Goal: Transaction & Acquisition: Purchase product/service

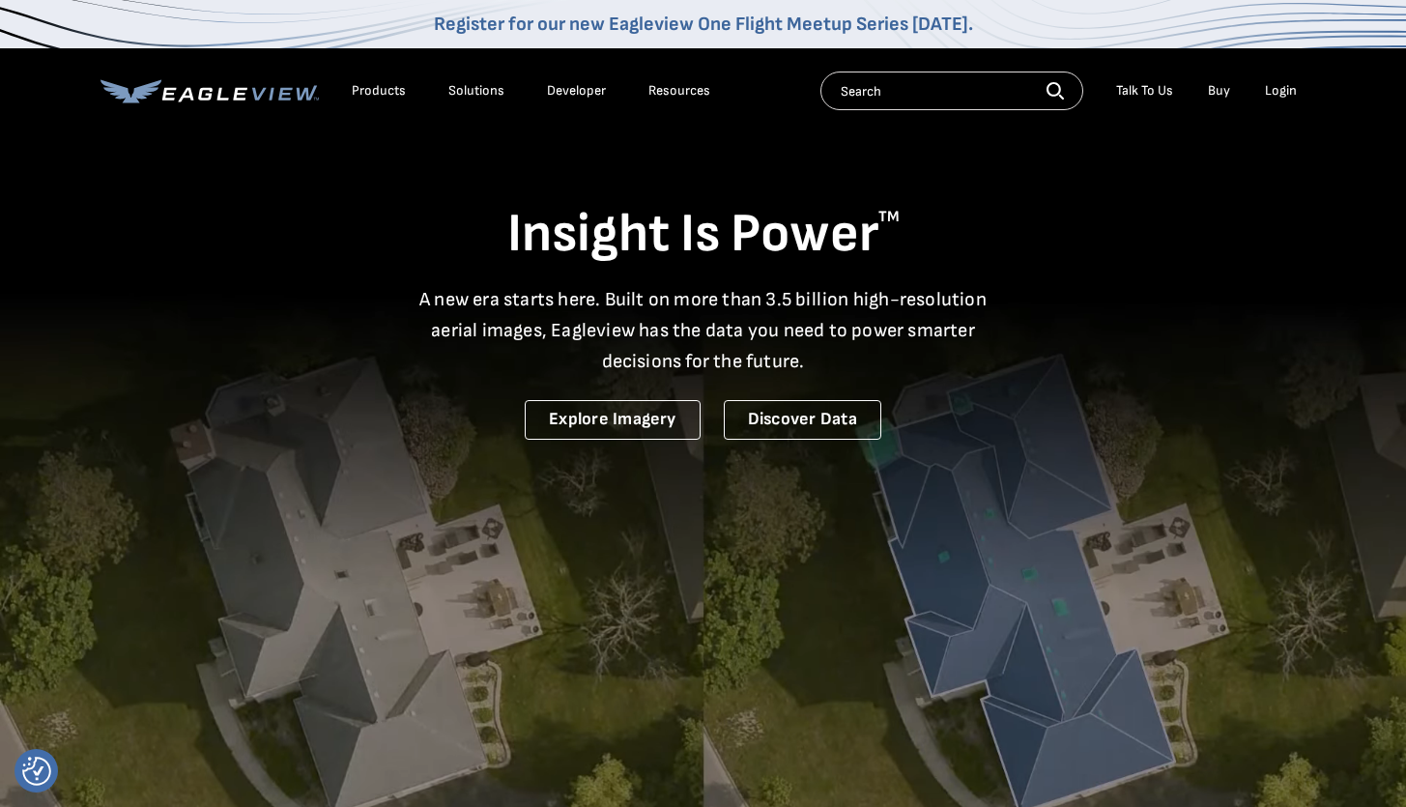
click at [868, 87] on input "text" at bounding box center [951, 91] width 263 height 39
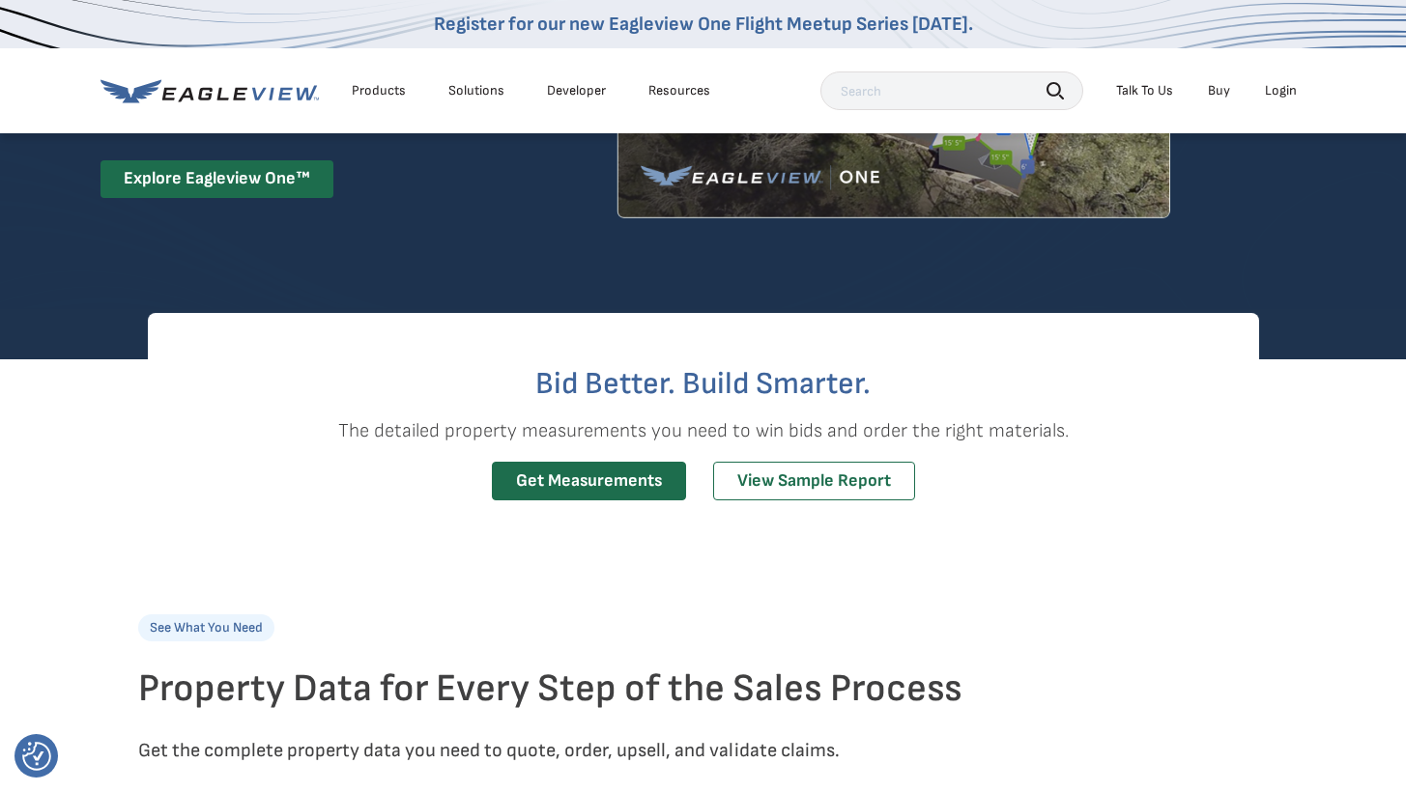
scroll to position [381, 0]
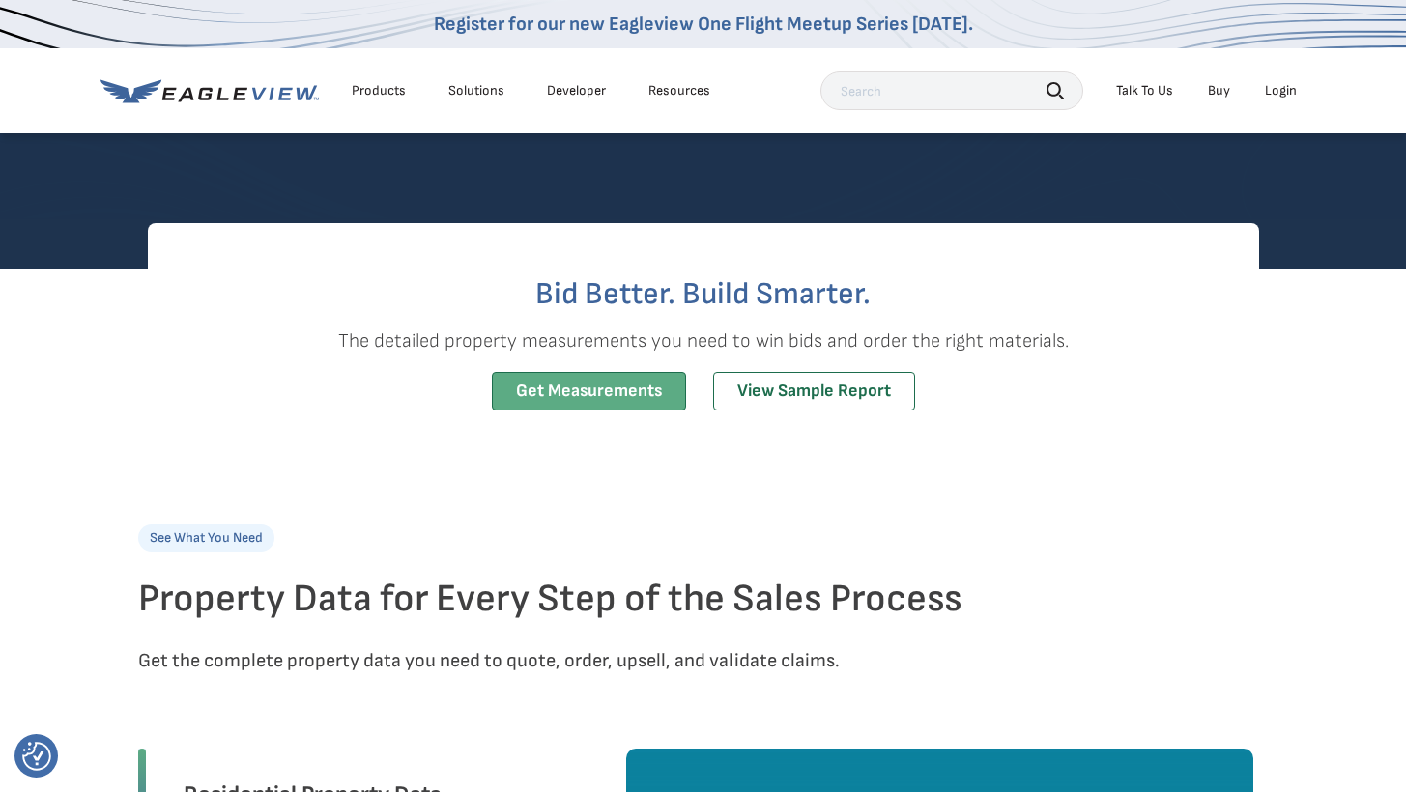
click at [631, 399] on link "Get Measurements" at bounding box center [589, 392] width 194 height 40
click at [562, 393] on link "Get Measurements" at bounding box center [589, 392] width 194 height 40
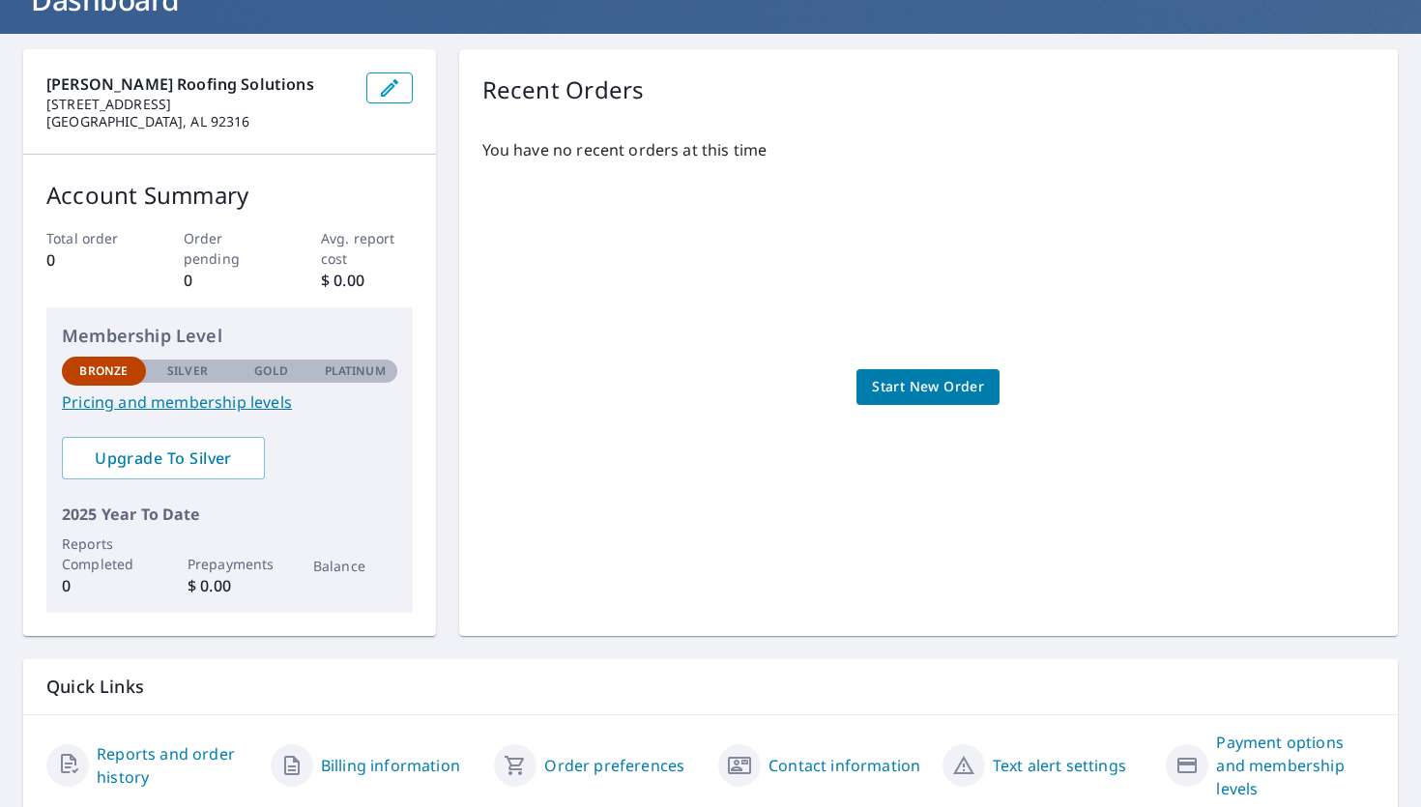
scroll to position [217, 0]
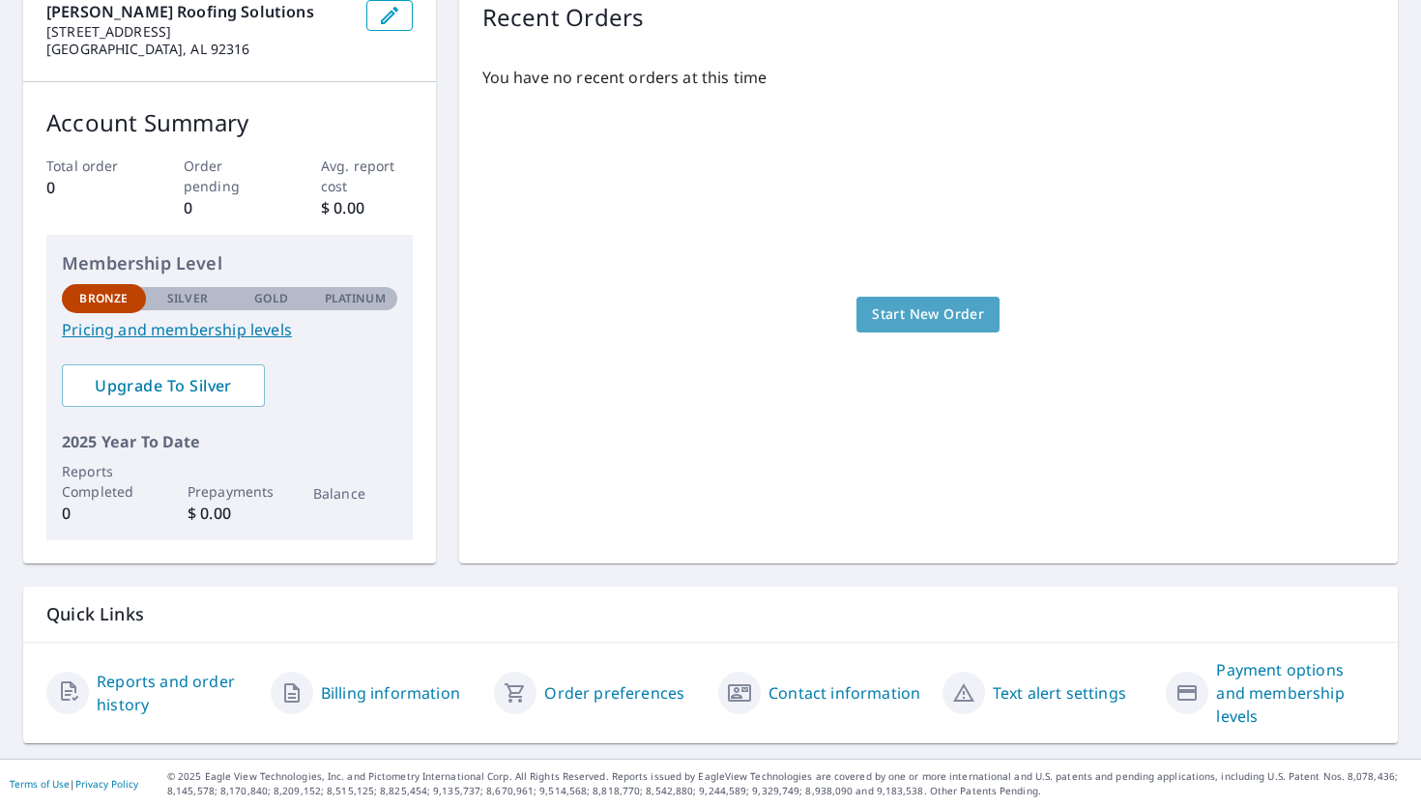
click at [904, 322] on span "Start New Order" at bounding box center [928, 314] width 112 height 24
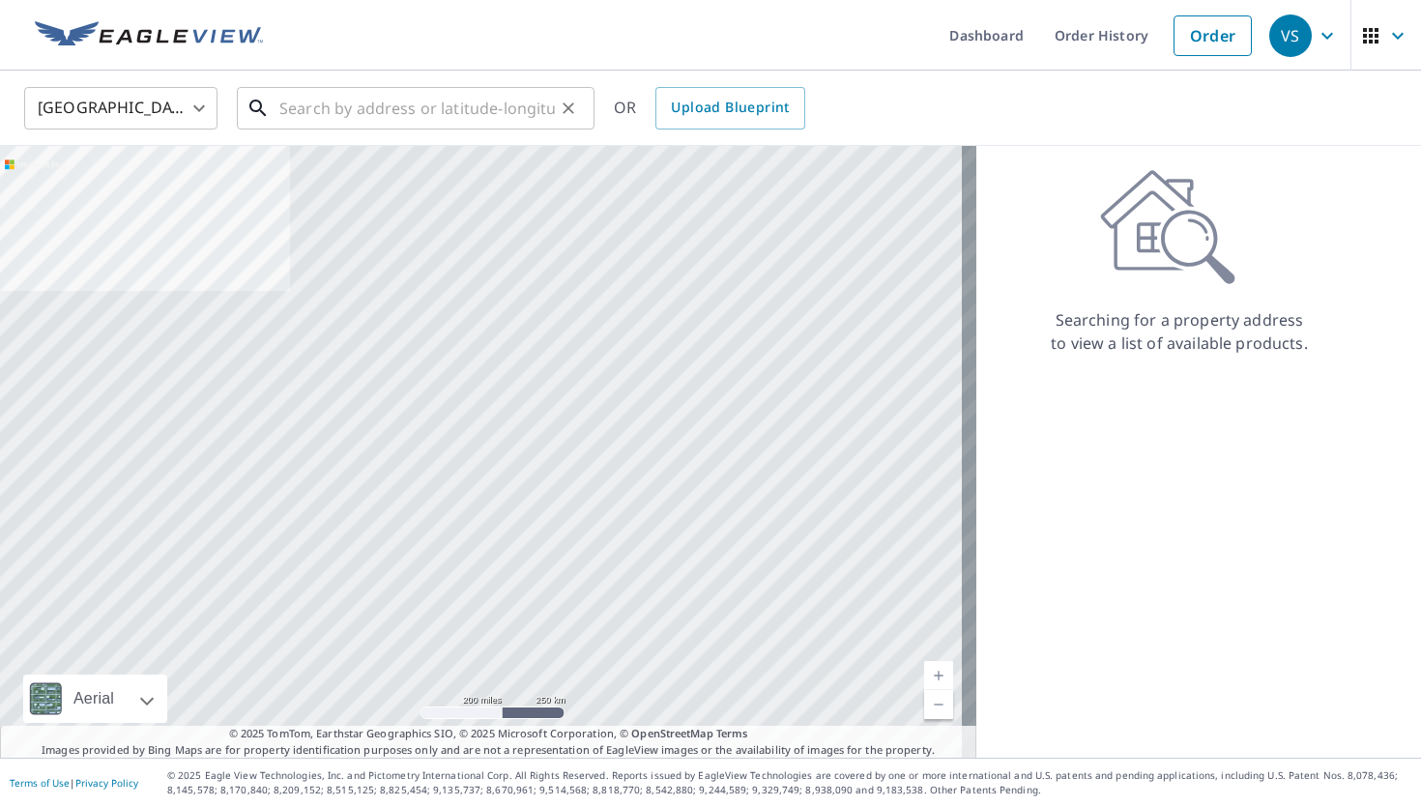
click at [403, 108] on input "text" at bounding box center [416, 108] width 275 height 54
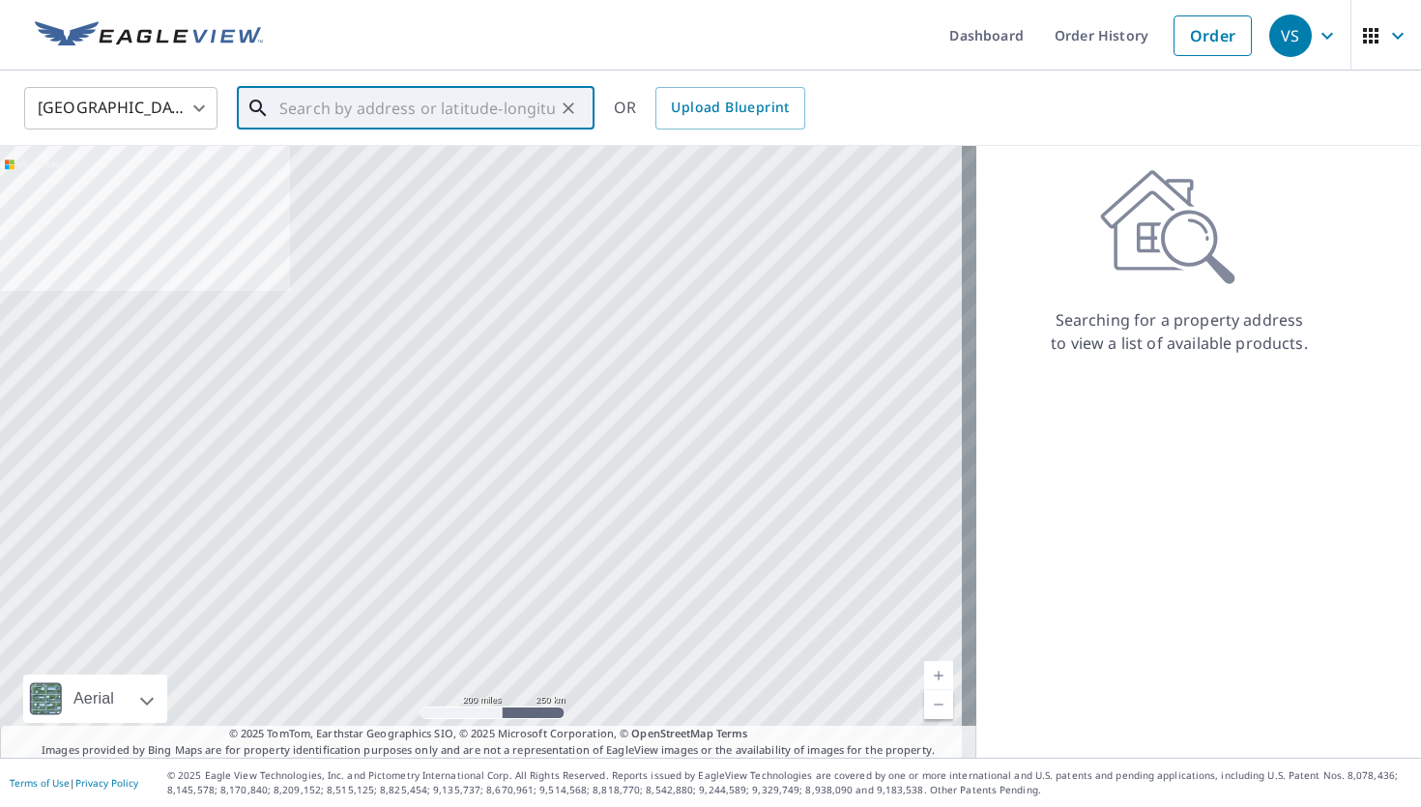
paste input "8641 Tilden Ave Panorama City 91402"
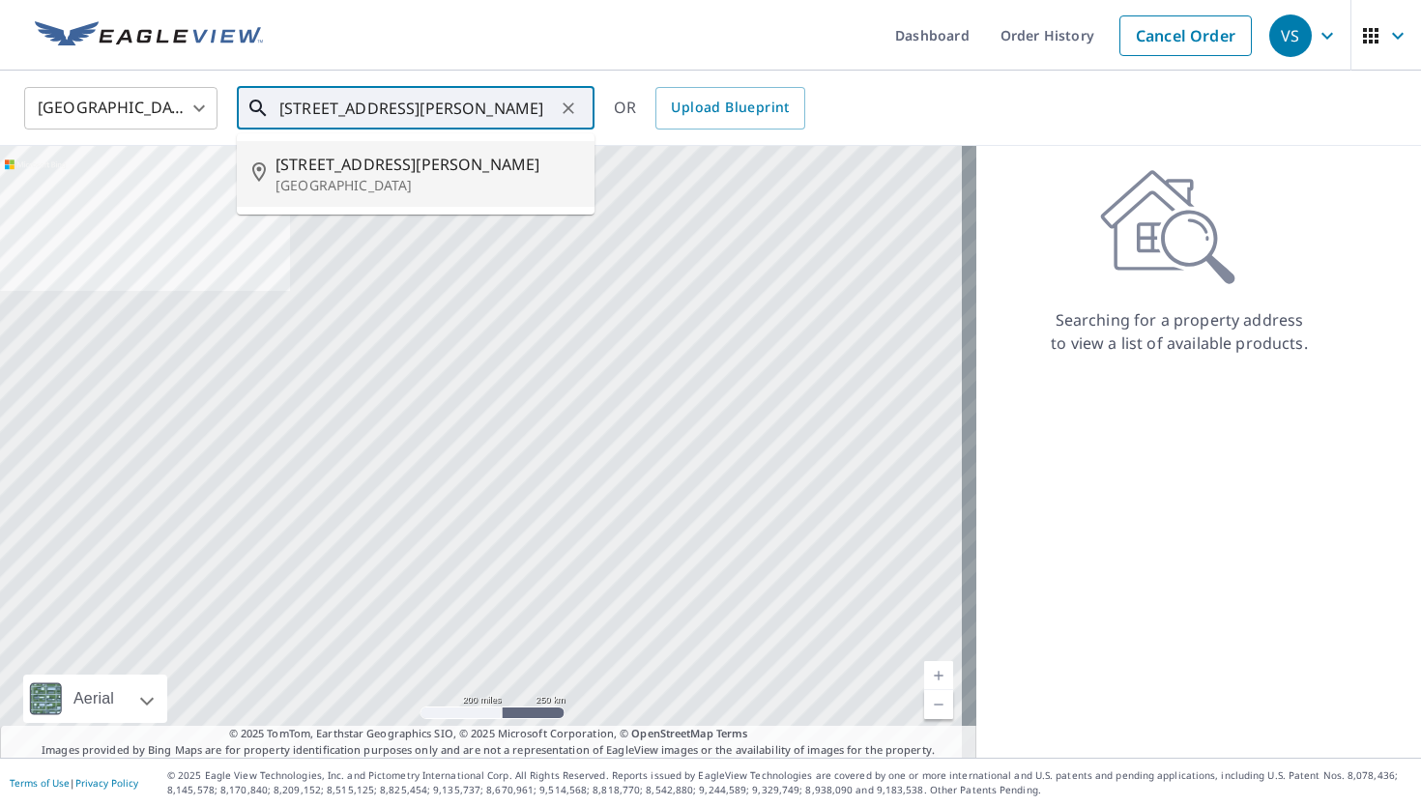
click at [449, 182] on p "Panorama City, CA 91402" at bounding box center [426, 185] width 303 height 19
type input "8641 Tilden Ave Panorama City, CA 91402"
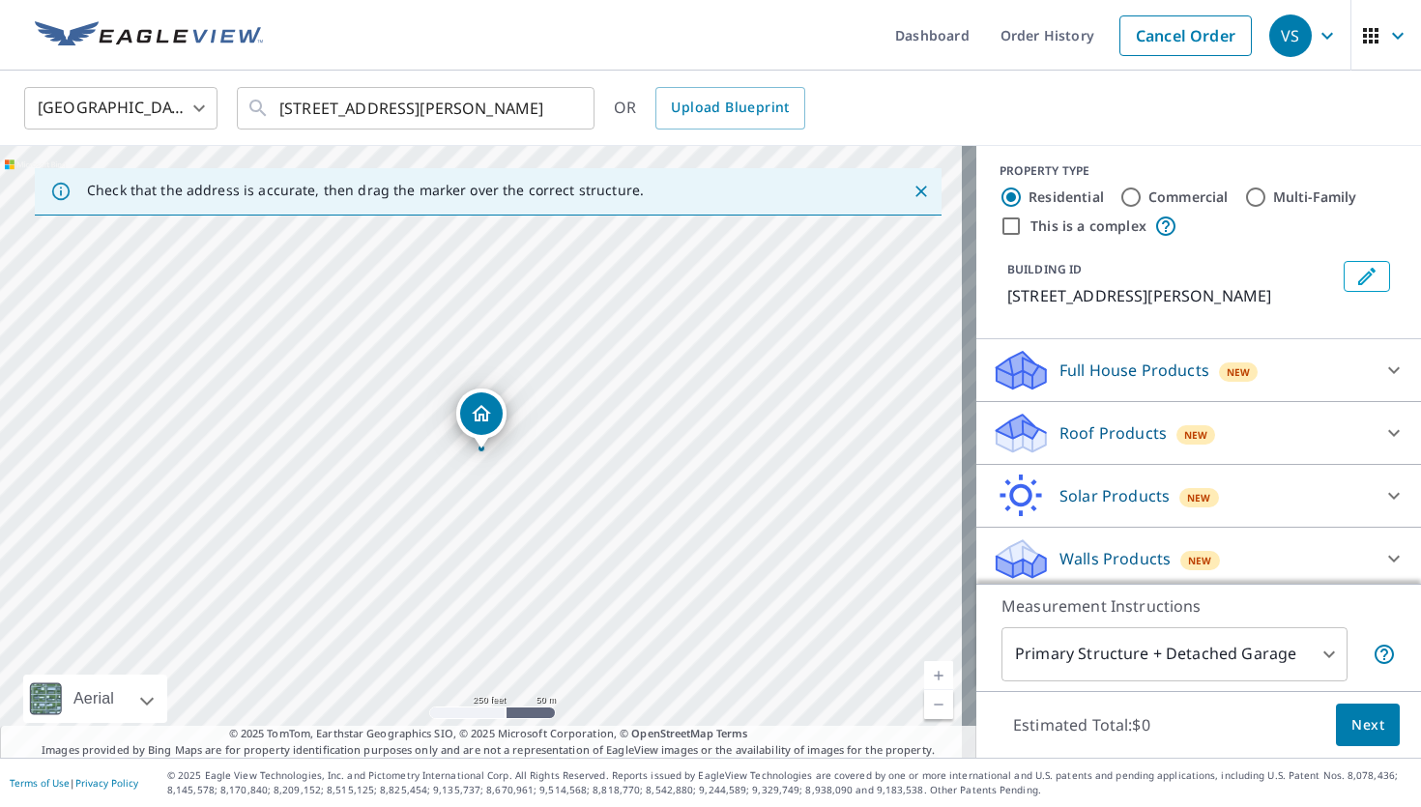
scroll to position [14, 0]
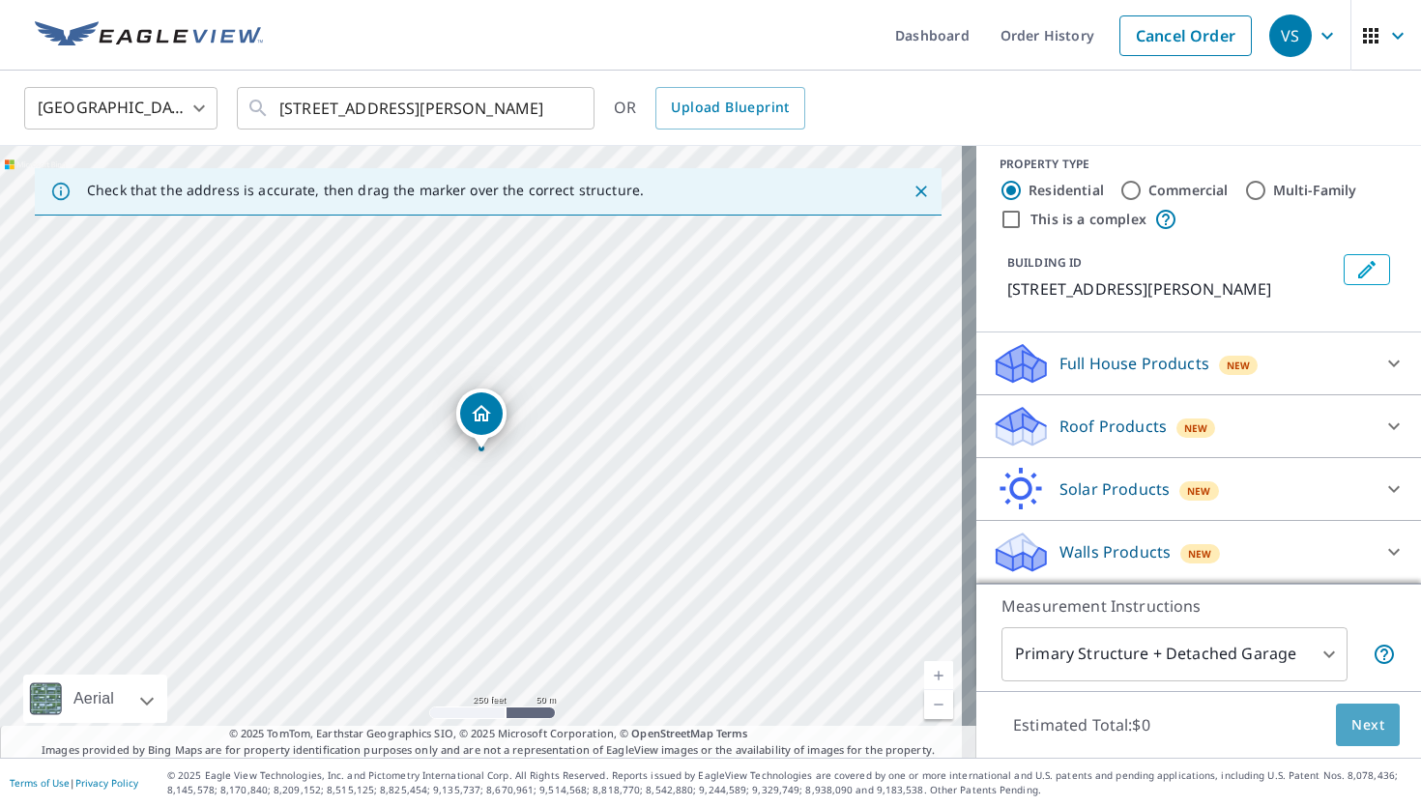
click at [1346, 736] on button "Next" at bounding box center [1367, 724] width 64 height 43
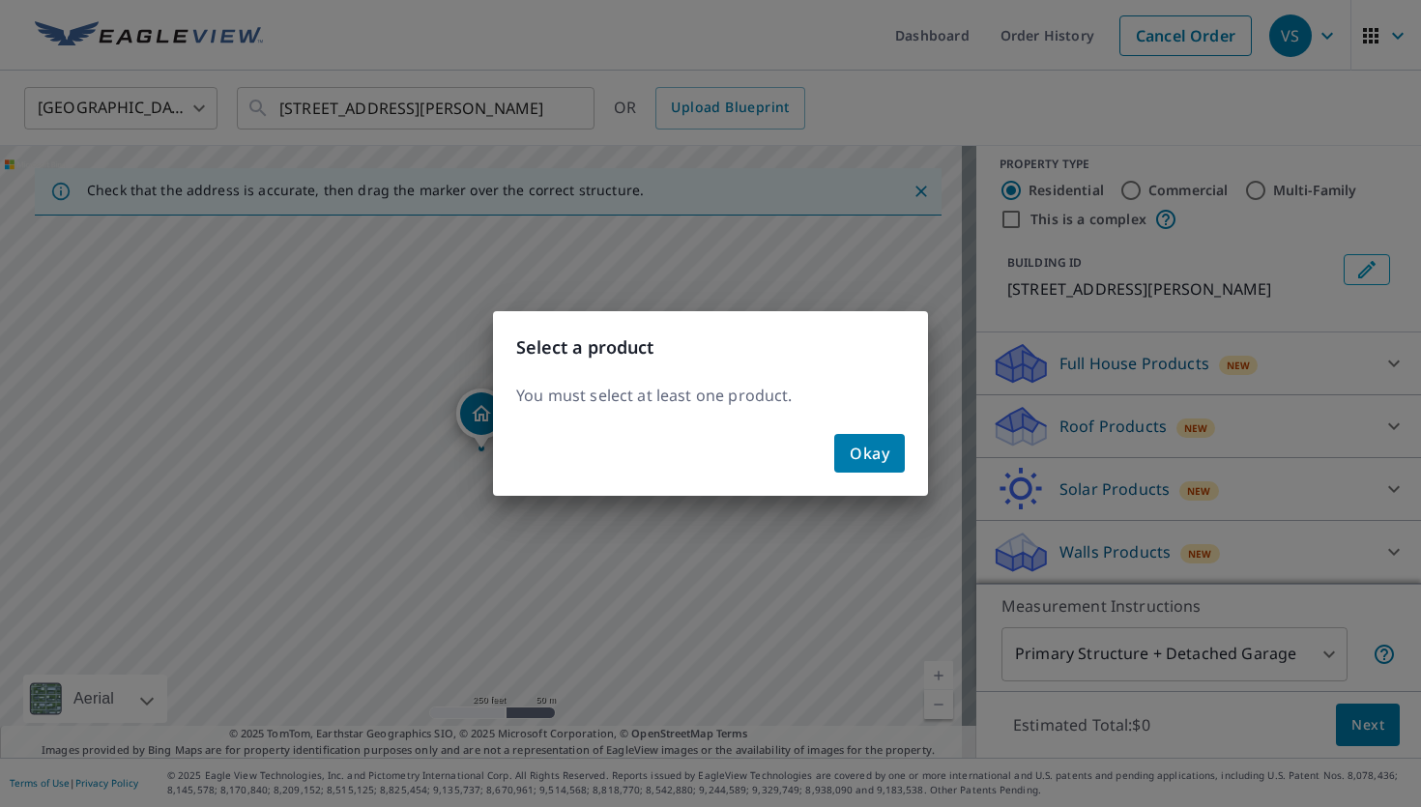
click at [862, 453] on span "Okay" at bounding box center [869, 453] width 40 height 27
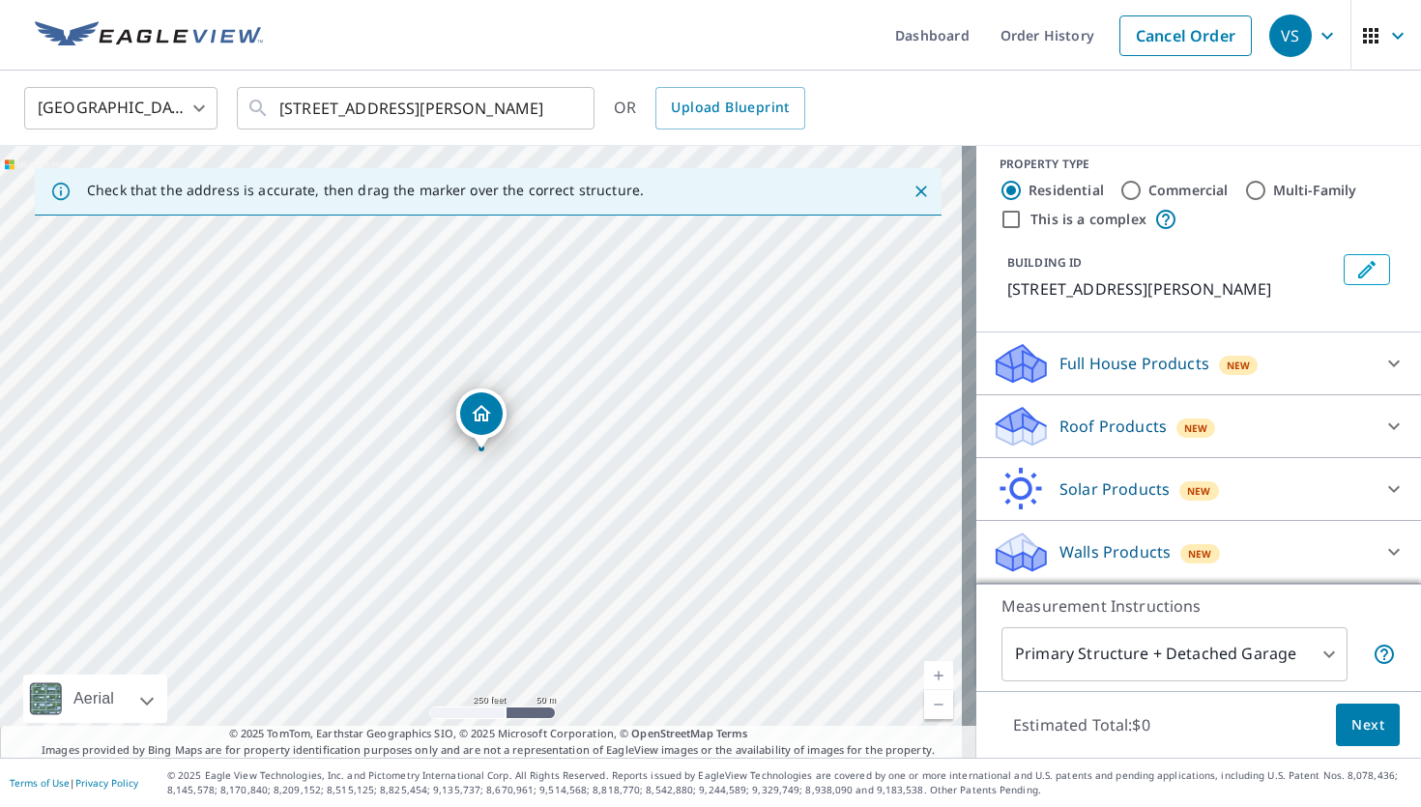
click at [1341, 374] on div "Full House Products New" at bounding box center [1198, 363] width 414 height 46
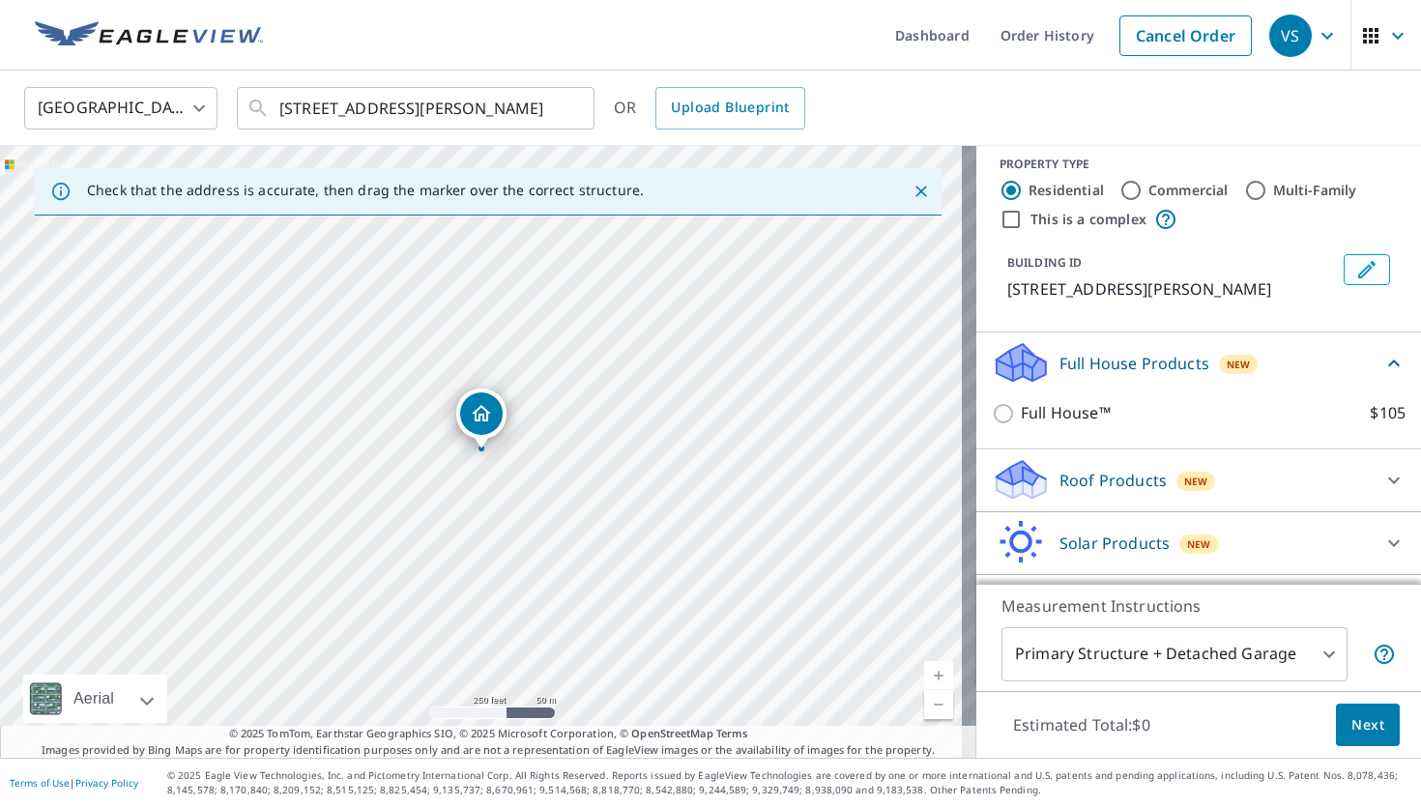
click at [1341, 374] on div "Full House Products New" at bounding box center [1186, 362] width 390 height 45
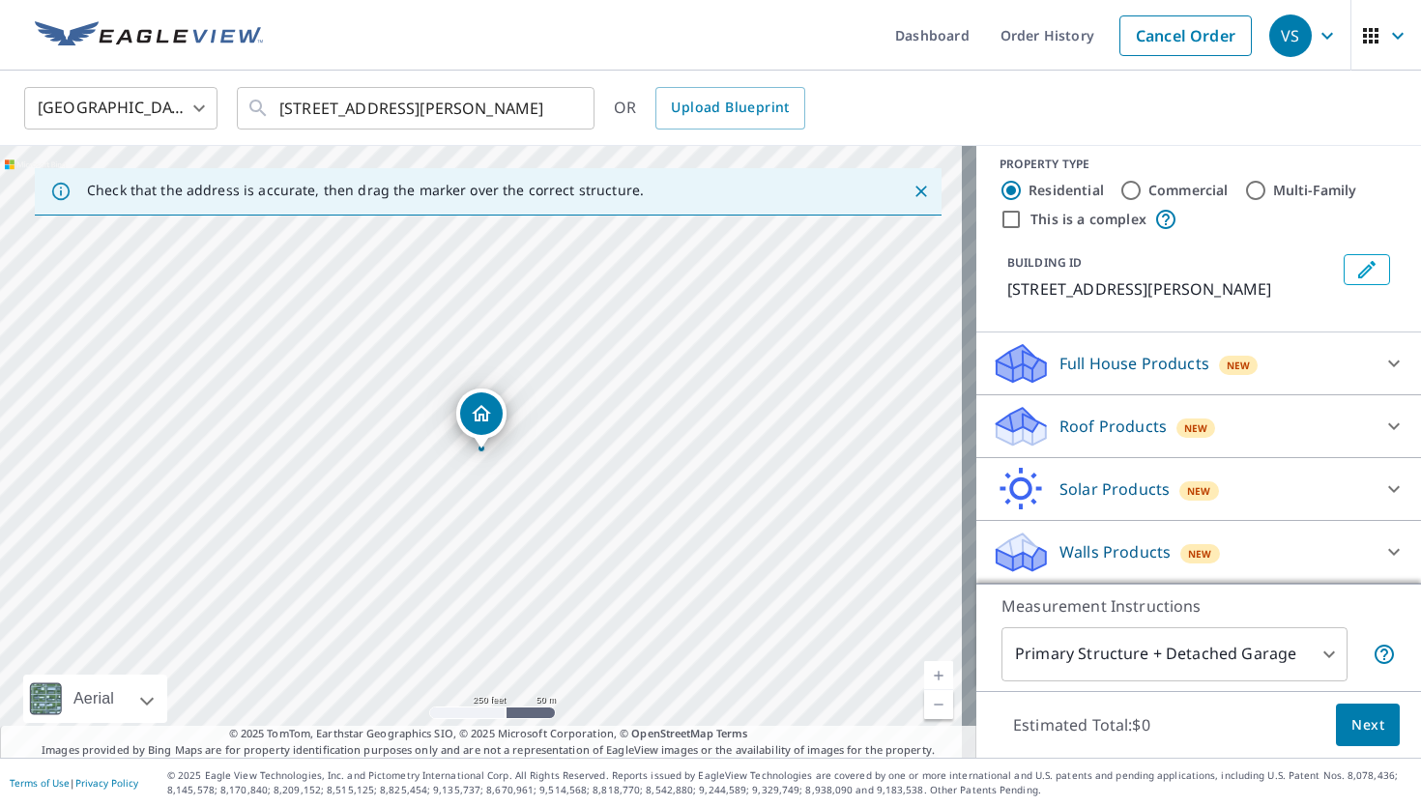
click at [1370, 412] on div at bounding box center [1393, 426] width 46 height 46
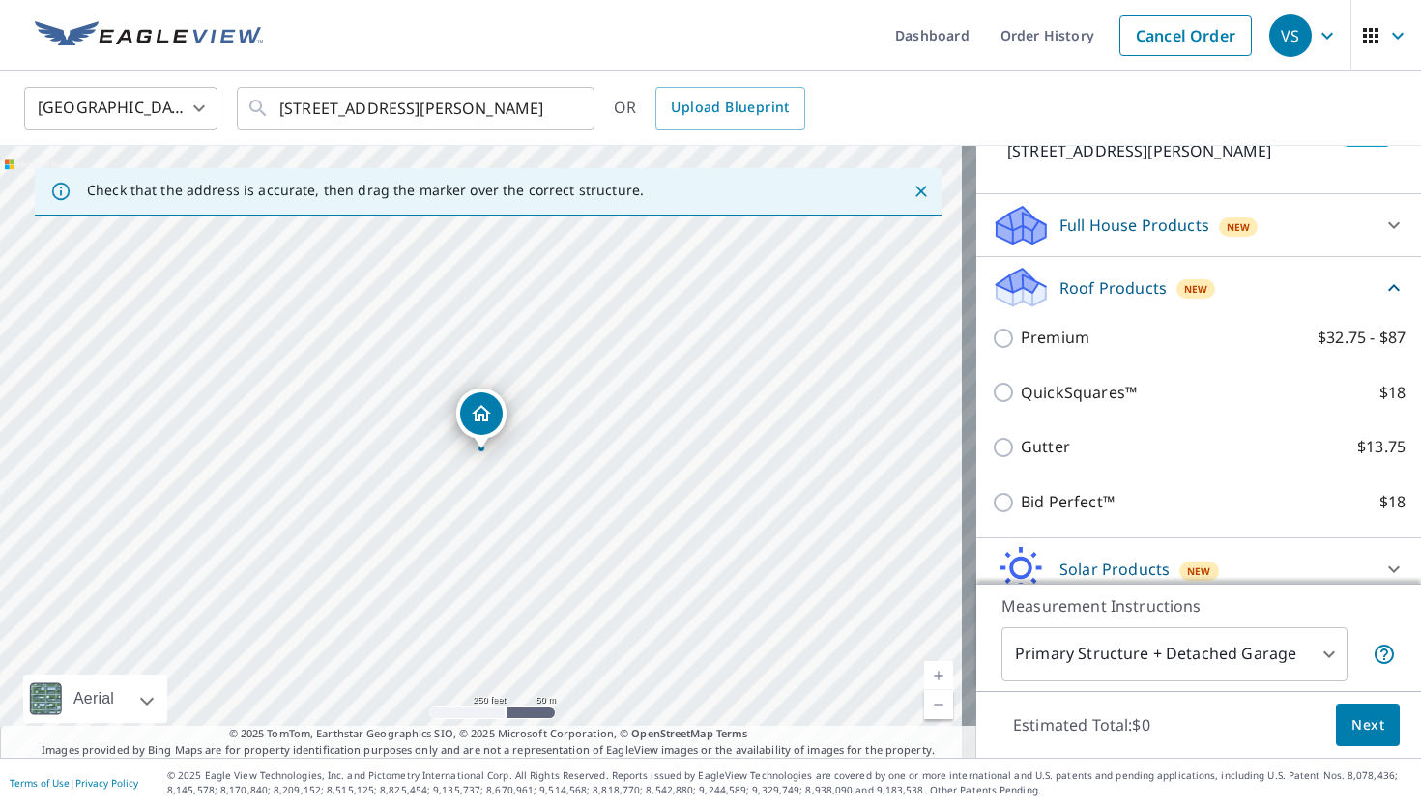
scroll to position [155, 0]
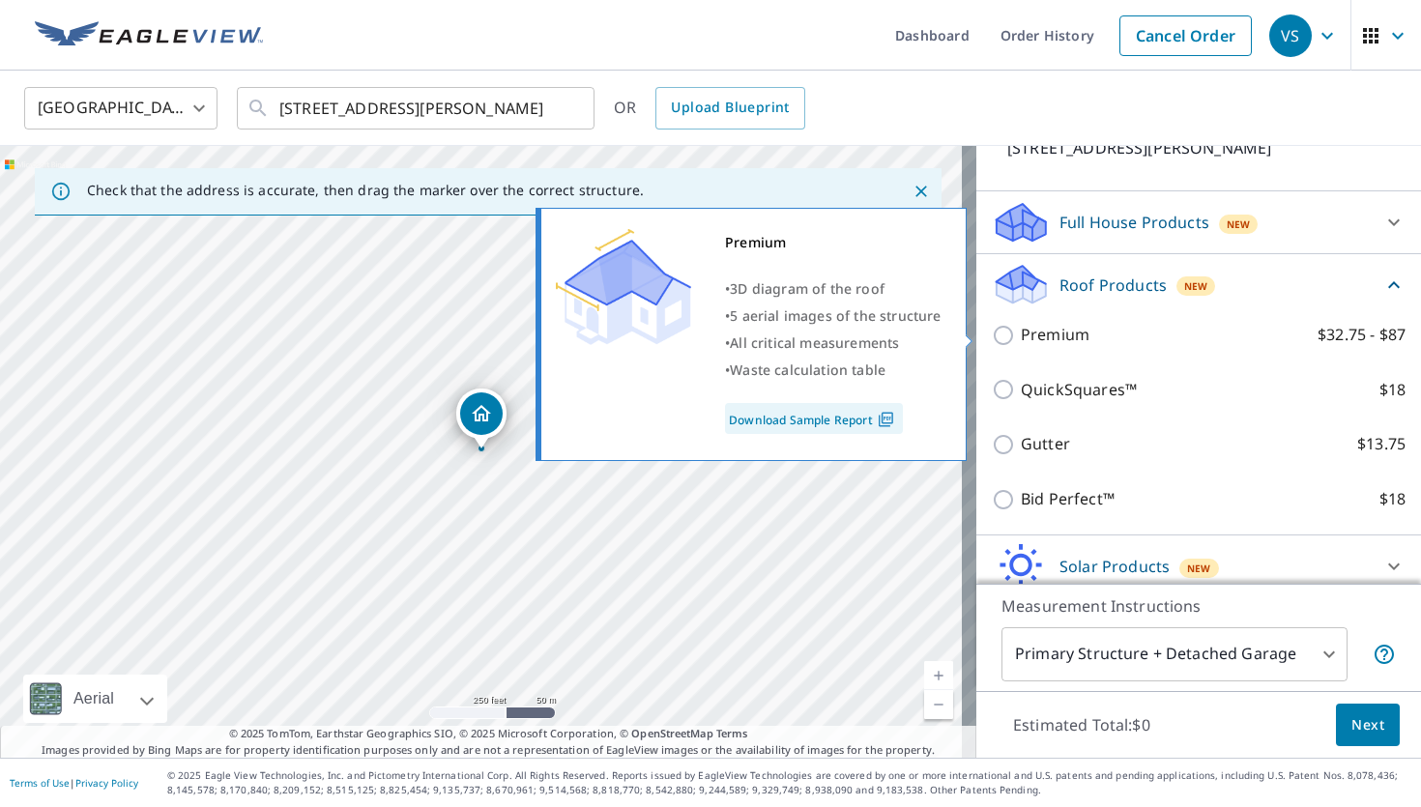
click at [1026, 341] on p "Premium" at bounding box center [1054, 335] width 69 height 24
click at [1020, 341] on input "Premium $32.75 - $87" at bounding box center [1005, 335] width 29 height 23
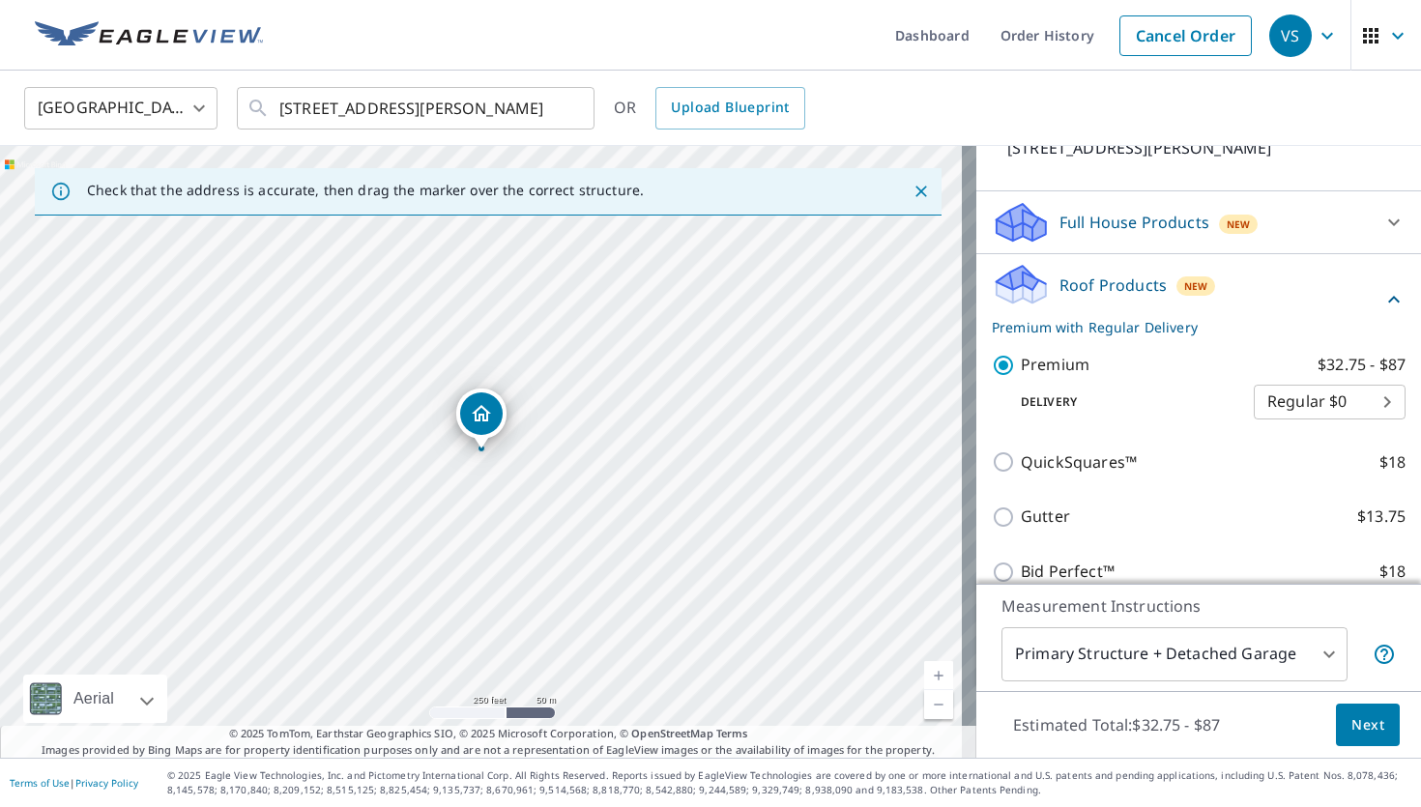
click at [1310, 400] on body "VS VS Dashboard Order History Cancel Order VS United States US ​ 8641 Tilden Av…" at bounding box center [710, 403] width 1421 height 807
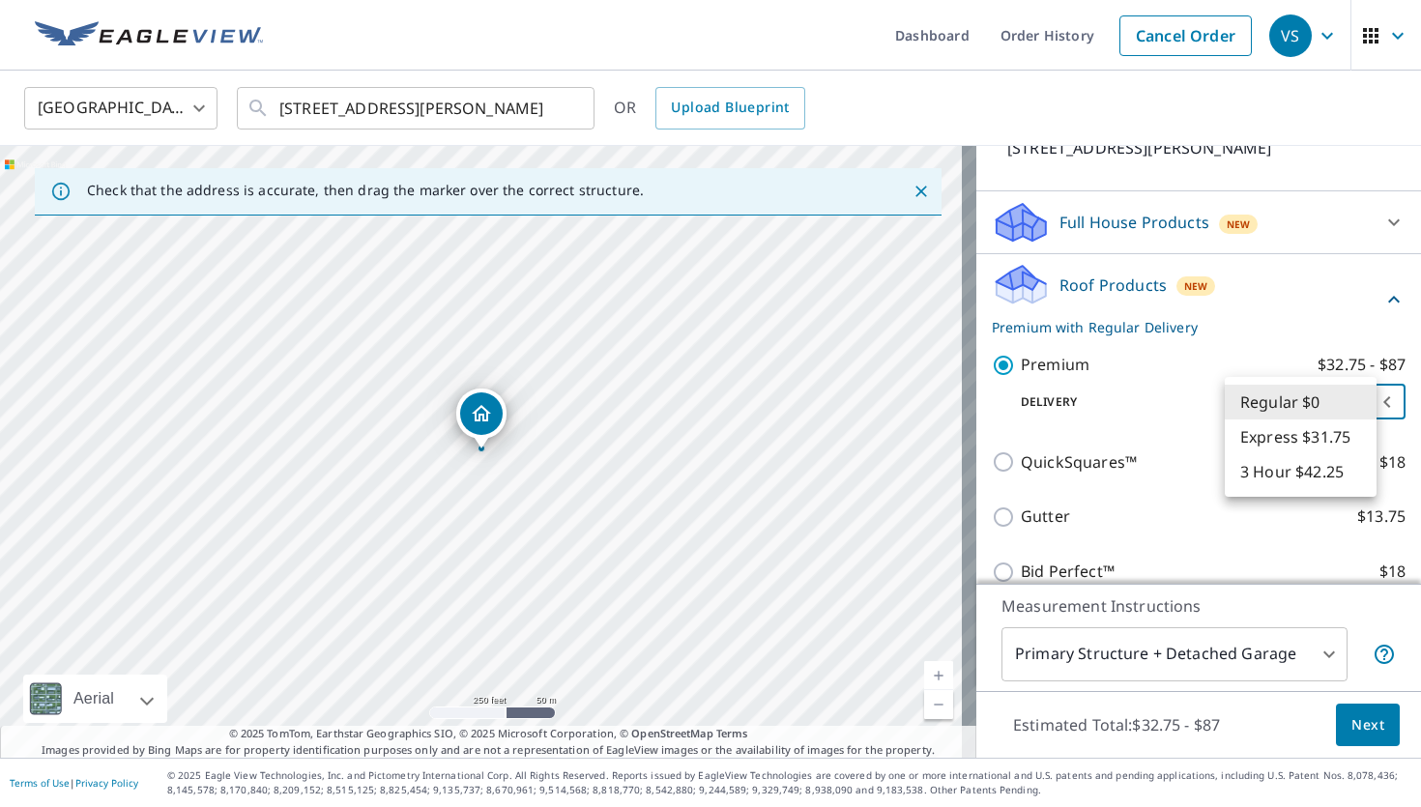
click at [1041, 360] on div at bounding box center [710, 403] width 1421 height 807
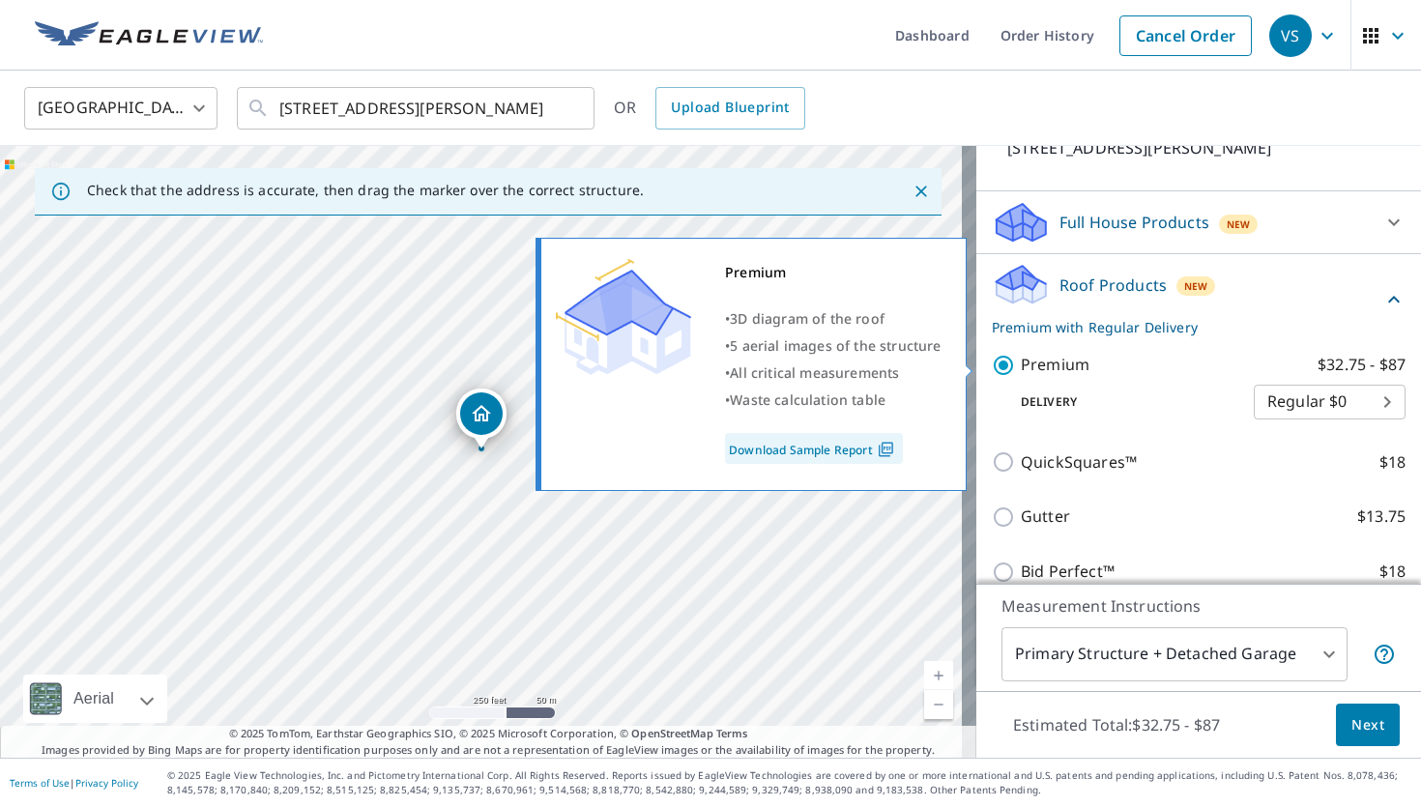
click at [1034, 372] on p "Premium" at bounding box center [1054, 365] width 69 height 24
click at [1020, 372] on input "Premium $32.75 - $87" at bounding box center [1005, 365] width 29 height 23
checkbox input "false"
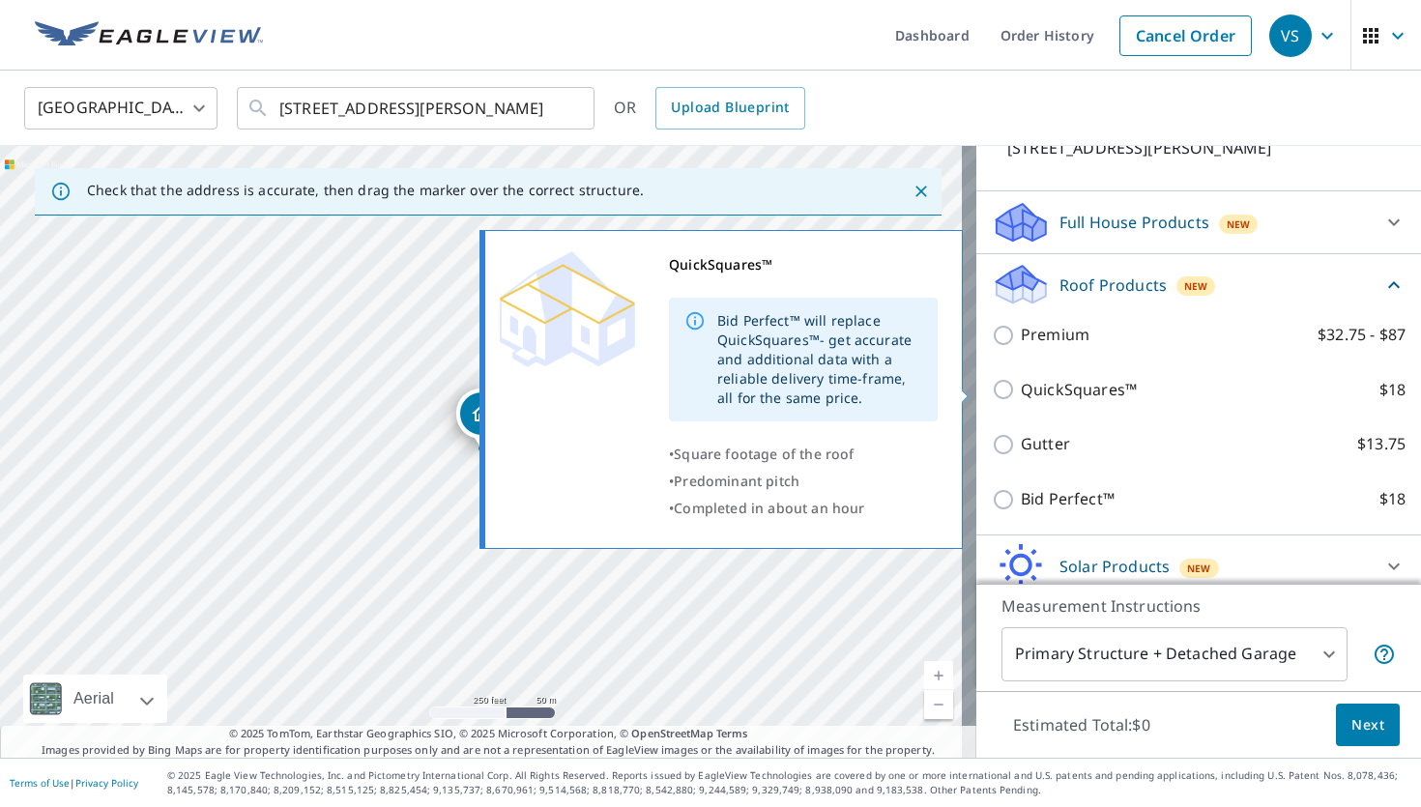
click at [1020, 384] on p "QuickSquares™" at bounding box center [1078, 390] width 116 height 24
click at [1017, 384] on input "QuickSquares™ $18" at bounding box center [1005, 389] width 29 height 23
checkbox input "true"
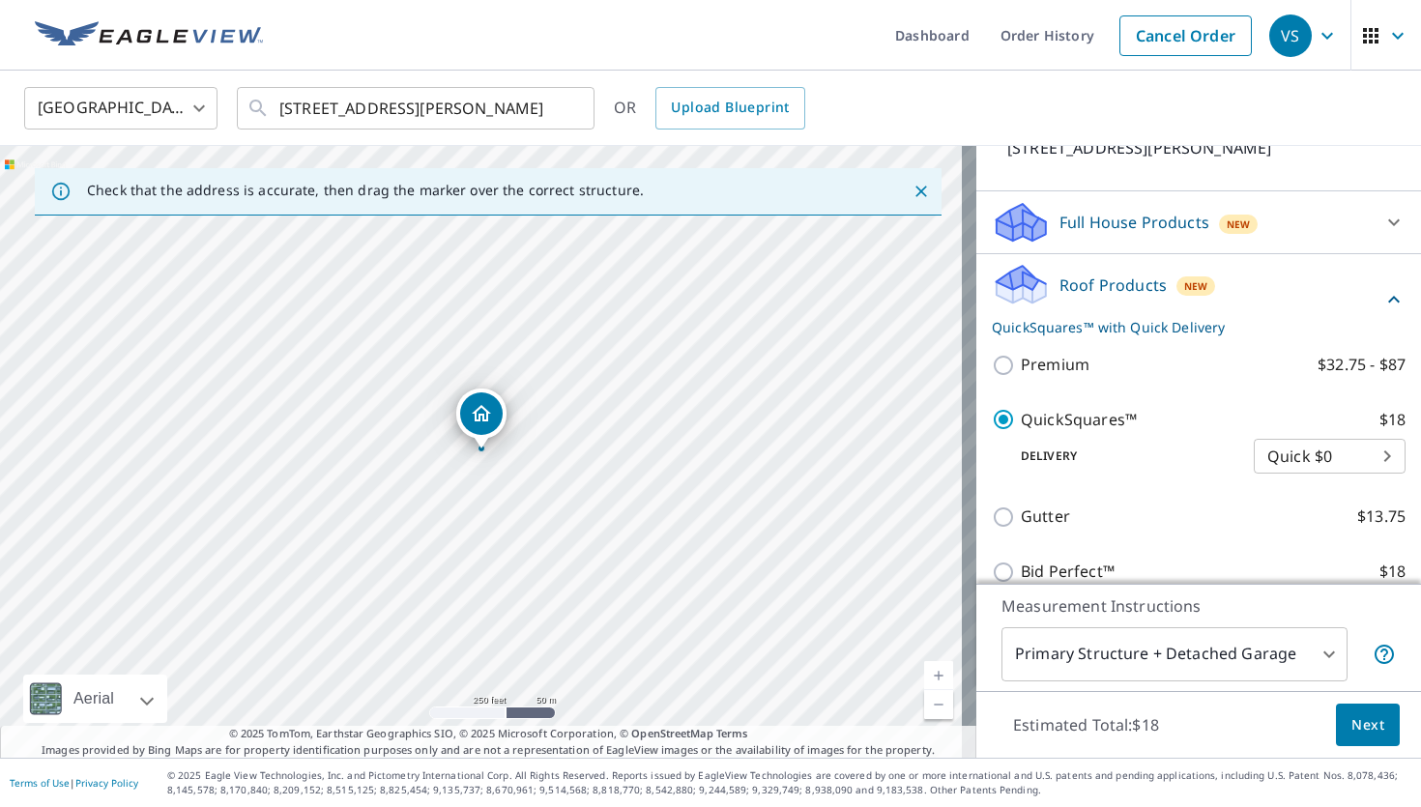
click at [1290, 464] on body "VS VS Dashboard Order History Cancel Order VS United States US ​ 8641 Tilden Av…" at bounding box center [710, 403] width 1421 height 807
click at [1290, 464] on li "Quick $0" at bounding box center [1300, 457] width 152 height 35
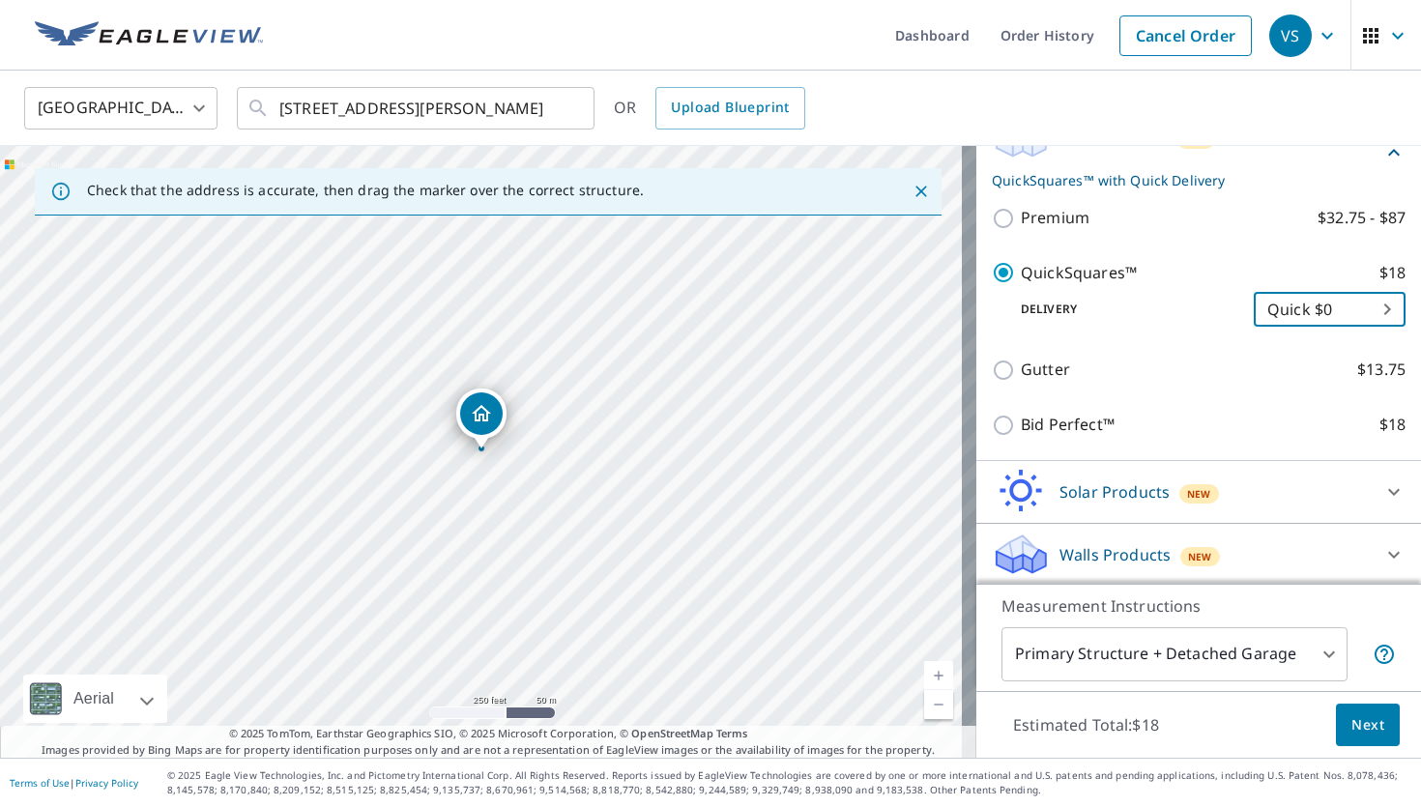
scroll to position [306, 0]
click at [1340, 554] on div "Walls Products New" at bounding box center [1180, 551] width 379 height 45
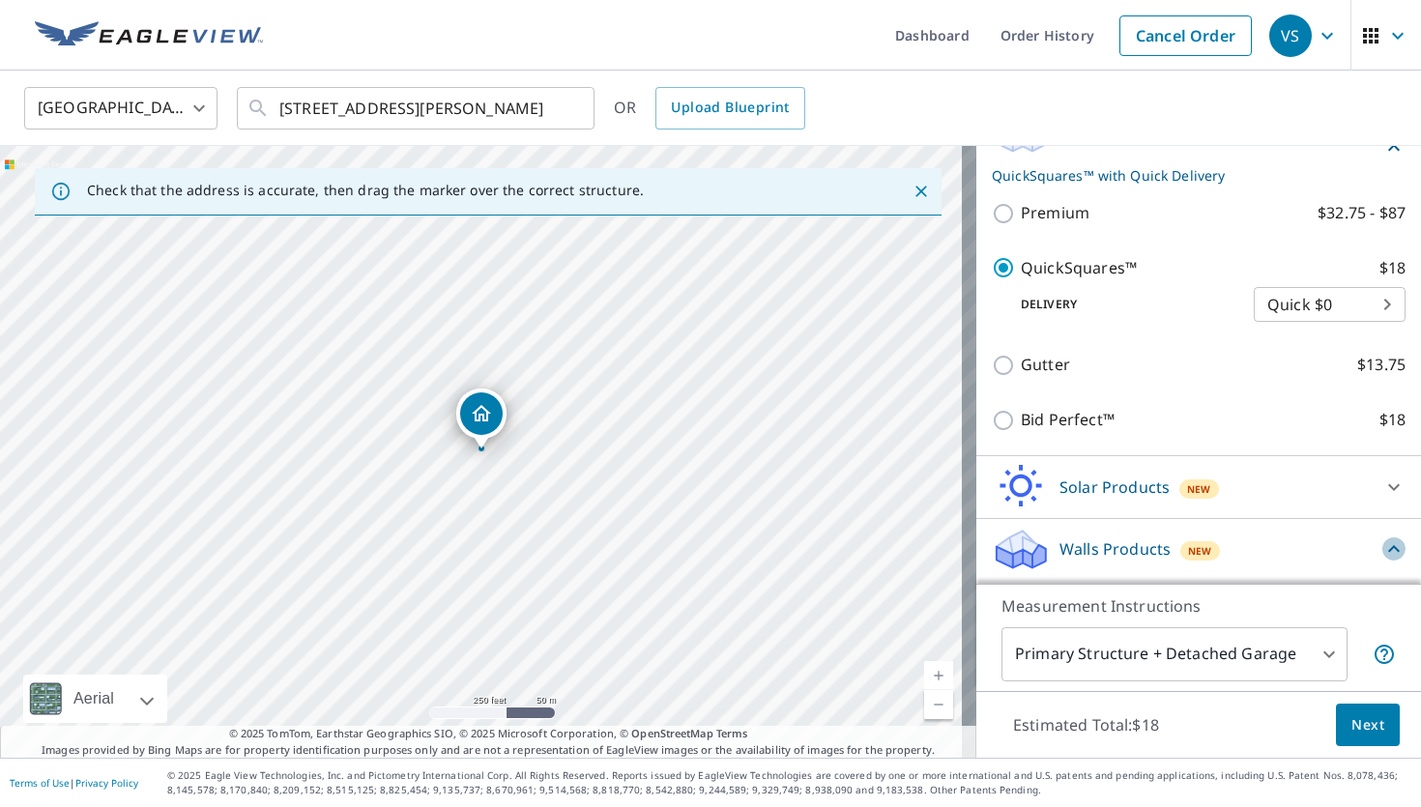
click at [1382, 557] on icon at bounding box center [1393, 548] width 23 height 23
click at [1382, 557] on icon at bounding box center [1393, 551] width 23 height 23
click at [1382, 557] on icon at bounding box center [1393, 548] width 23 height 23
click at [1382, 497] on icon at bounding box center [1393, 488] width 23 height 23
click at [1382, 497] on icon at bounding box center [1393, 485] width 23 height 23
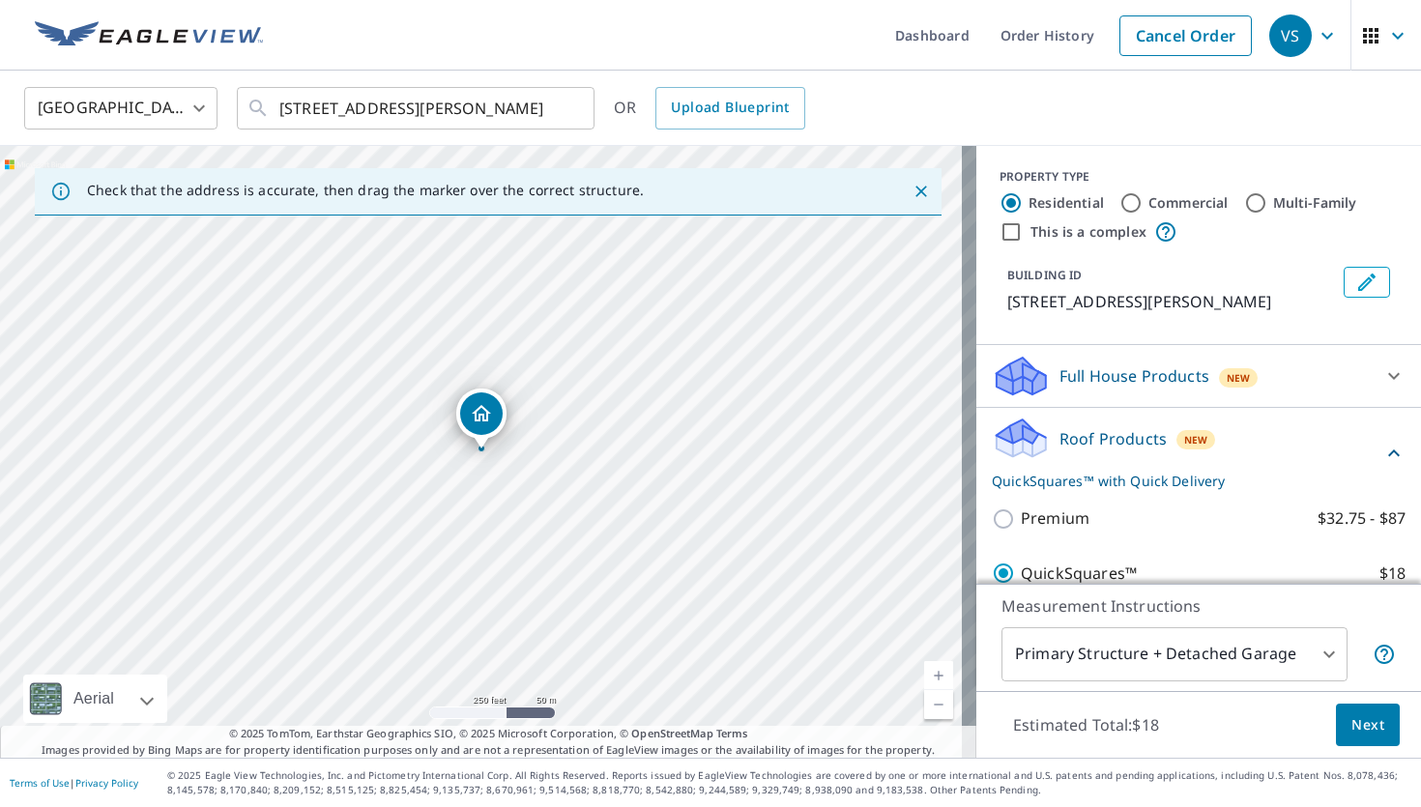
scroll to position [0, 0]
click at [1044, 237] on label "This is a complex" at bounding box center [1088, 232] width 116 height 19
click at [1022, 237] on input "This is a complex" at bounding box center [1010, 232] width 23 height 23
checkbox input "true"
radio input "false"
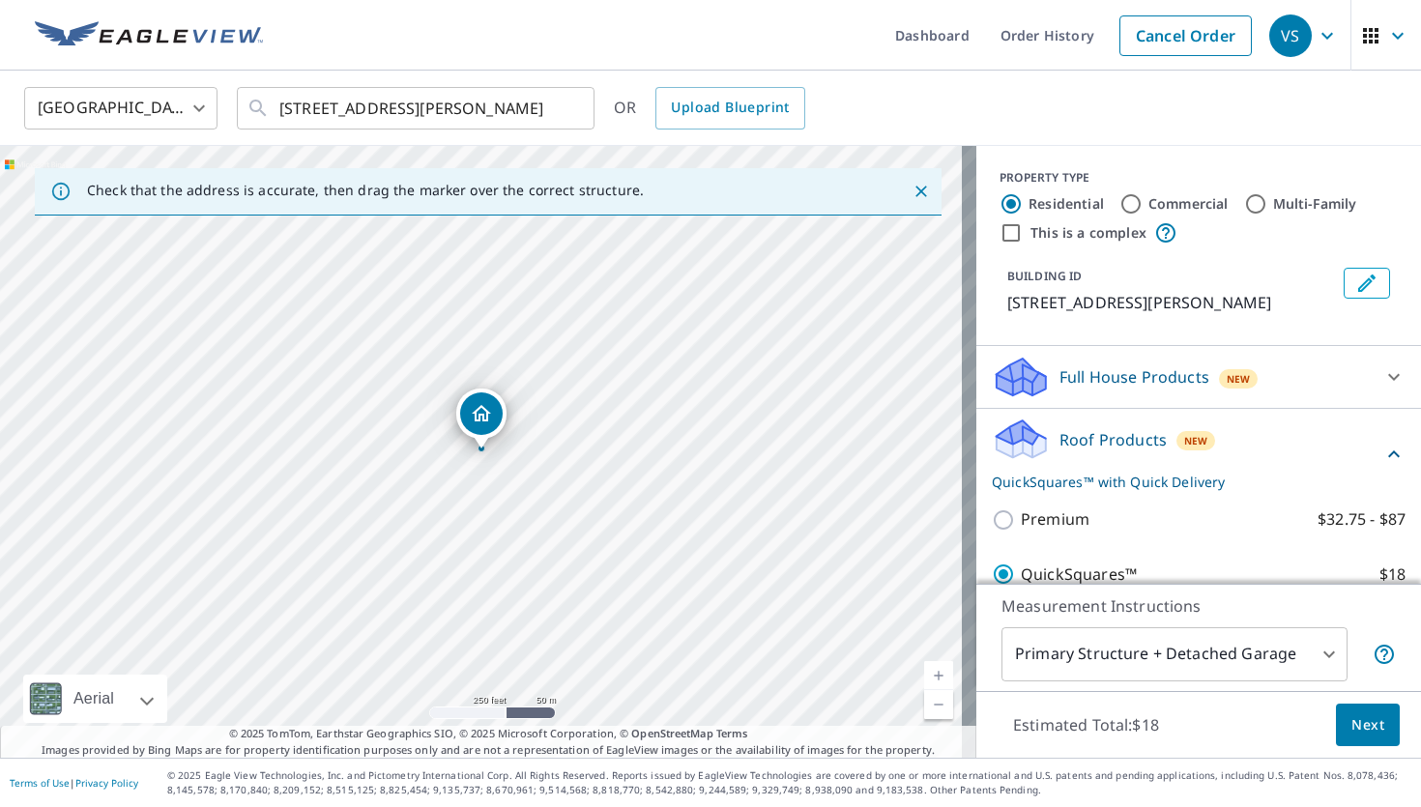
radio input "true"
type input "4"
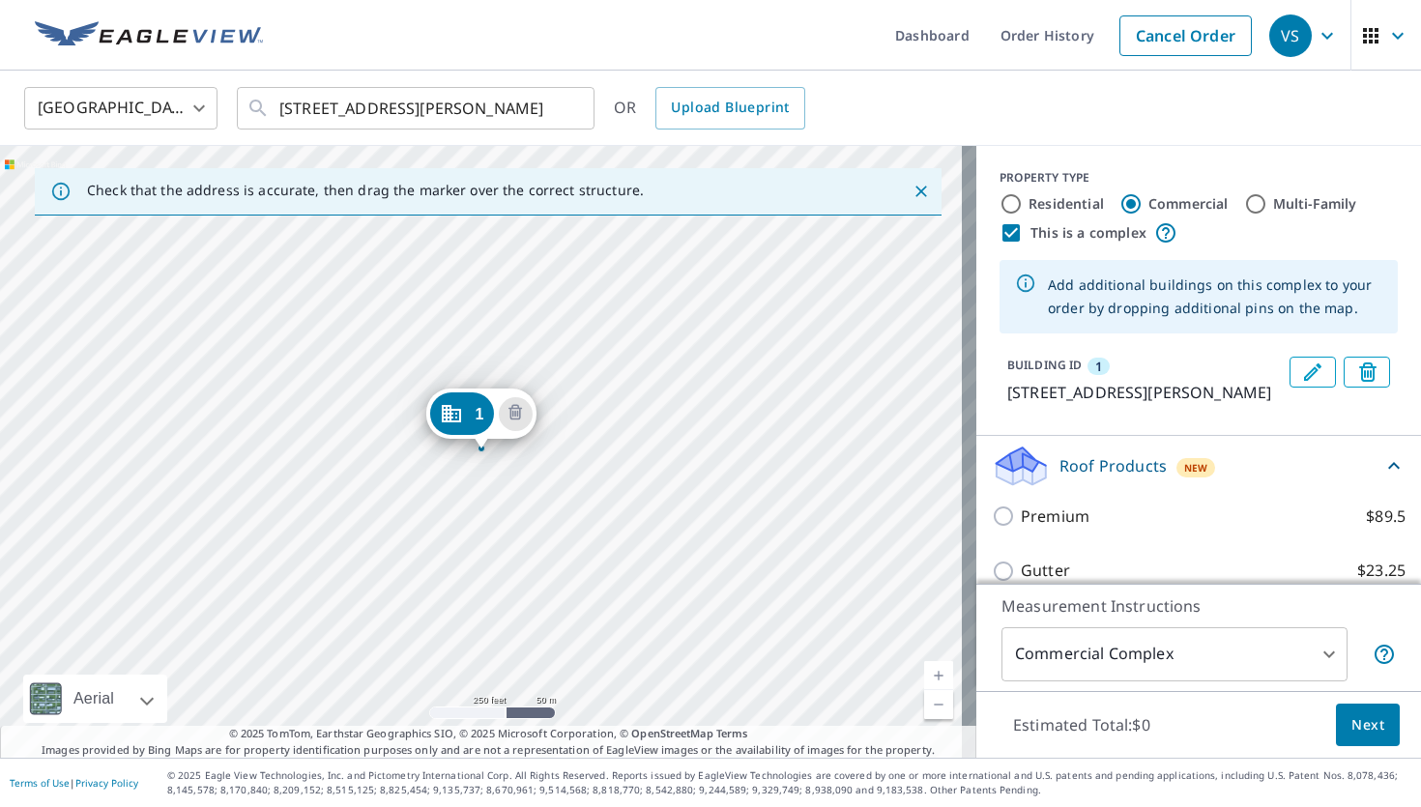
click at [1044, 237] on label "This is a complex" at bounding box center [1088, 232] width 116 height 19
click at [1022, 237] on input "This is a complex" at bounding box center [1010, 232] width 23 height 23
checkbox input "false"
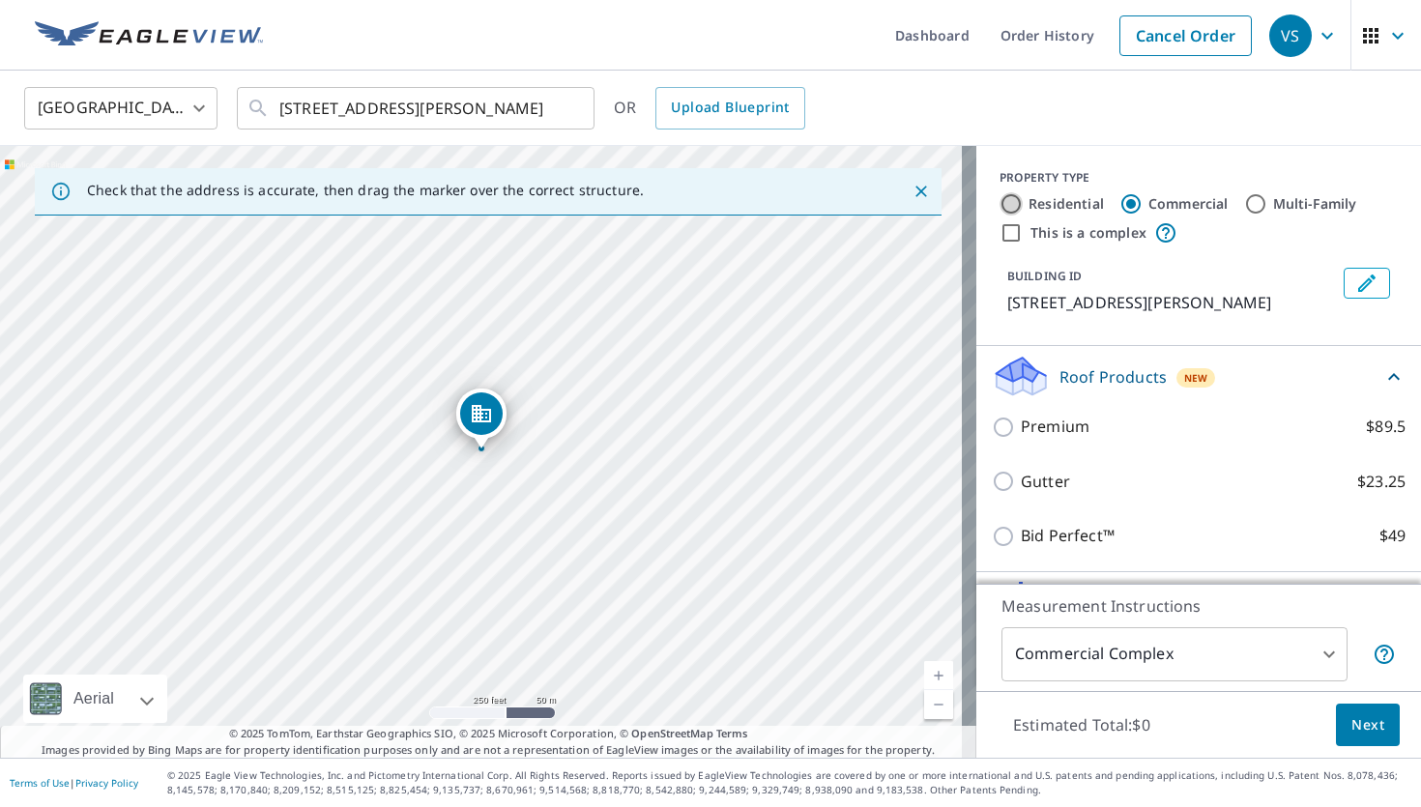
click at [999, 197] on input "Residential" at bounding box center [1010, 203] width 23 height 23
radio input "true"
type input "1"
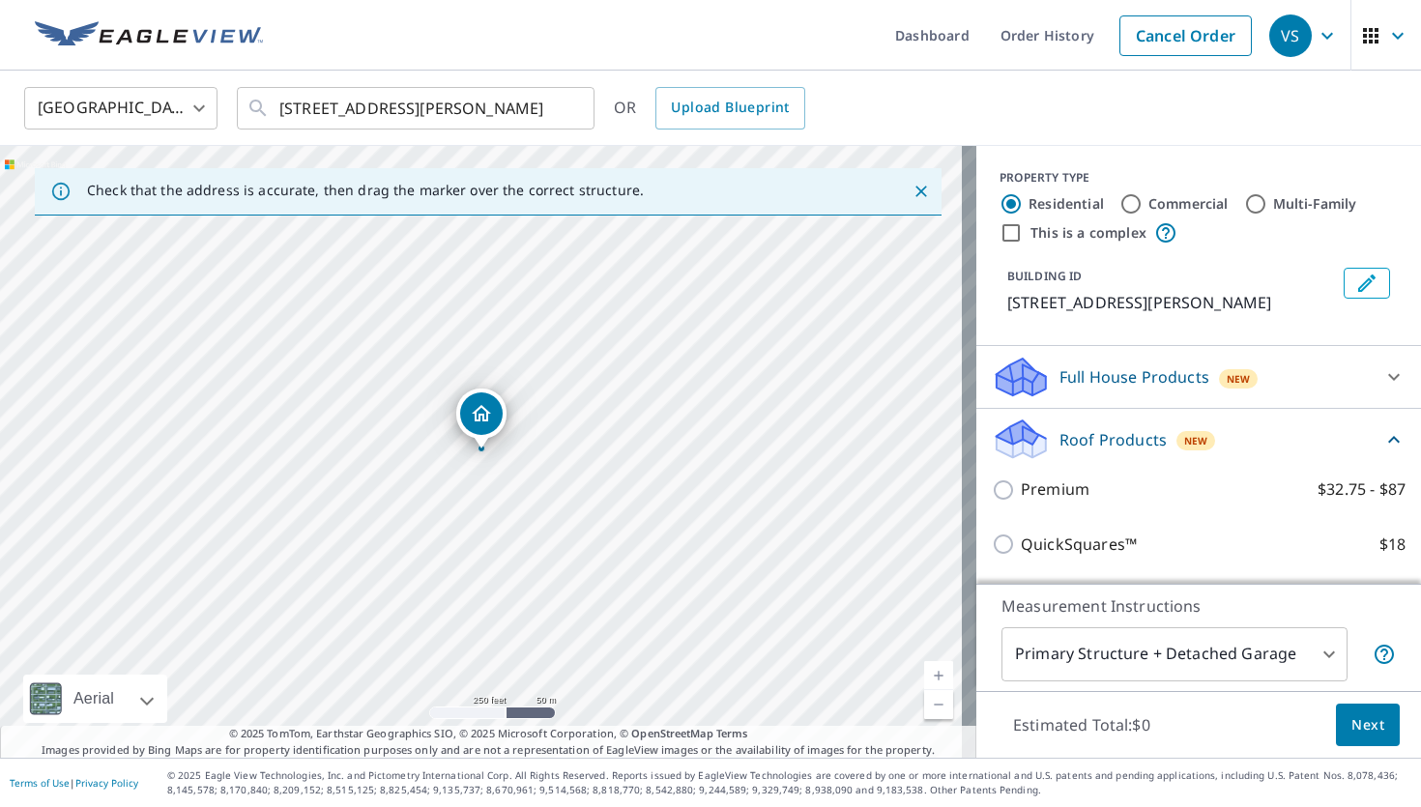
click at [1179, 370] on p "Full House Products" at bounding box center [1134, 376] width 150 height 23
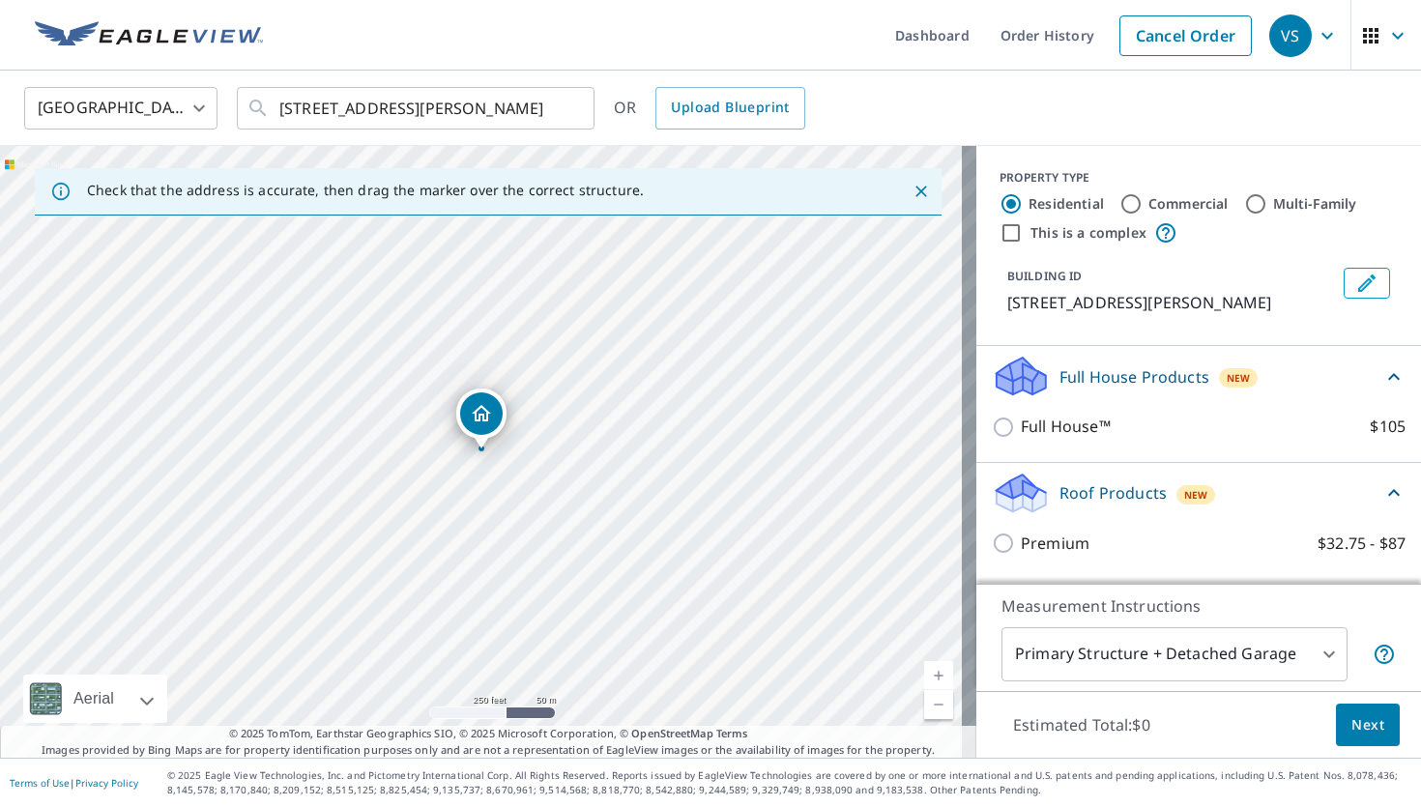
click at [1178, 370] on p "Full House Products" at bounding box center [1134, 376] width 150 height 23
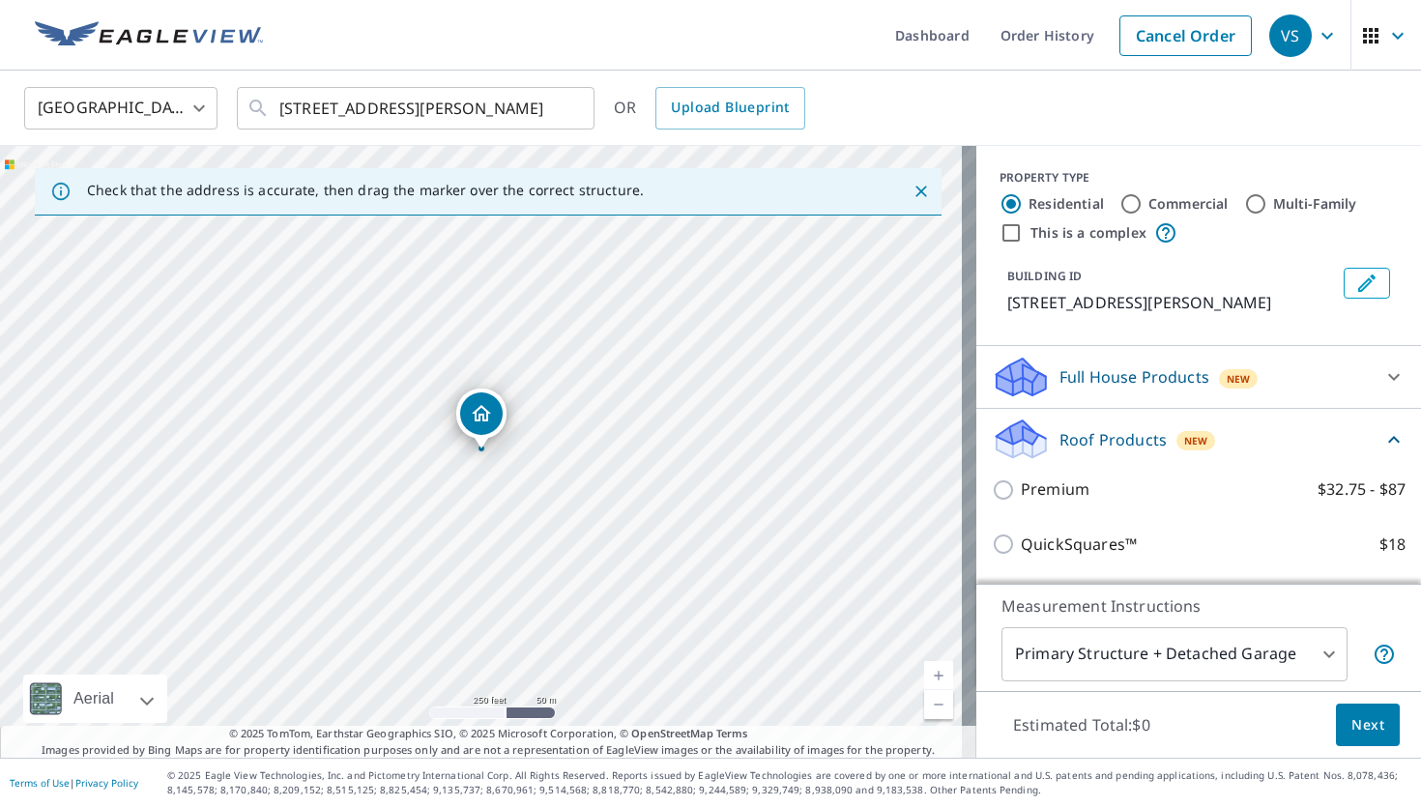
scroll to position [132, 0]
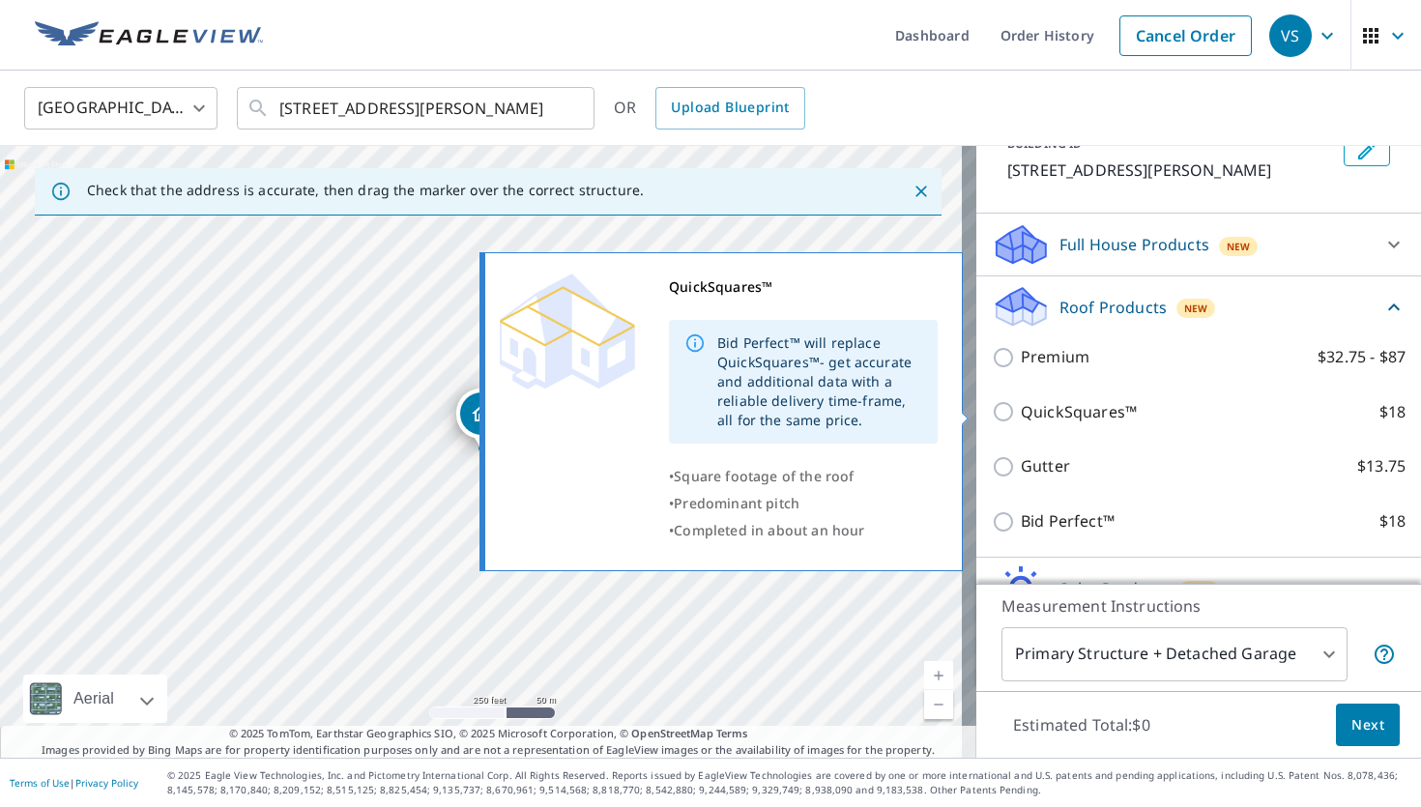
click at [1064, 401] on p "QuickSquares™" at bounding box center [1078, 412] width 116 height 24
click at [1020, 401] on input "QuickSquares™ $18" at bounding box center [1005, 411] width 29 height 23
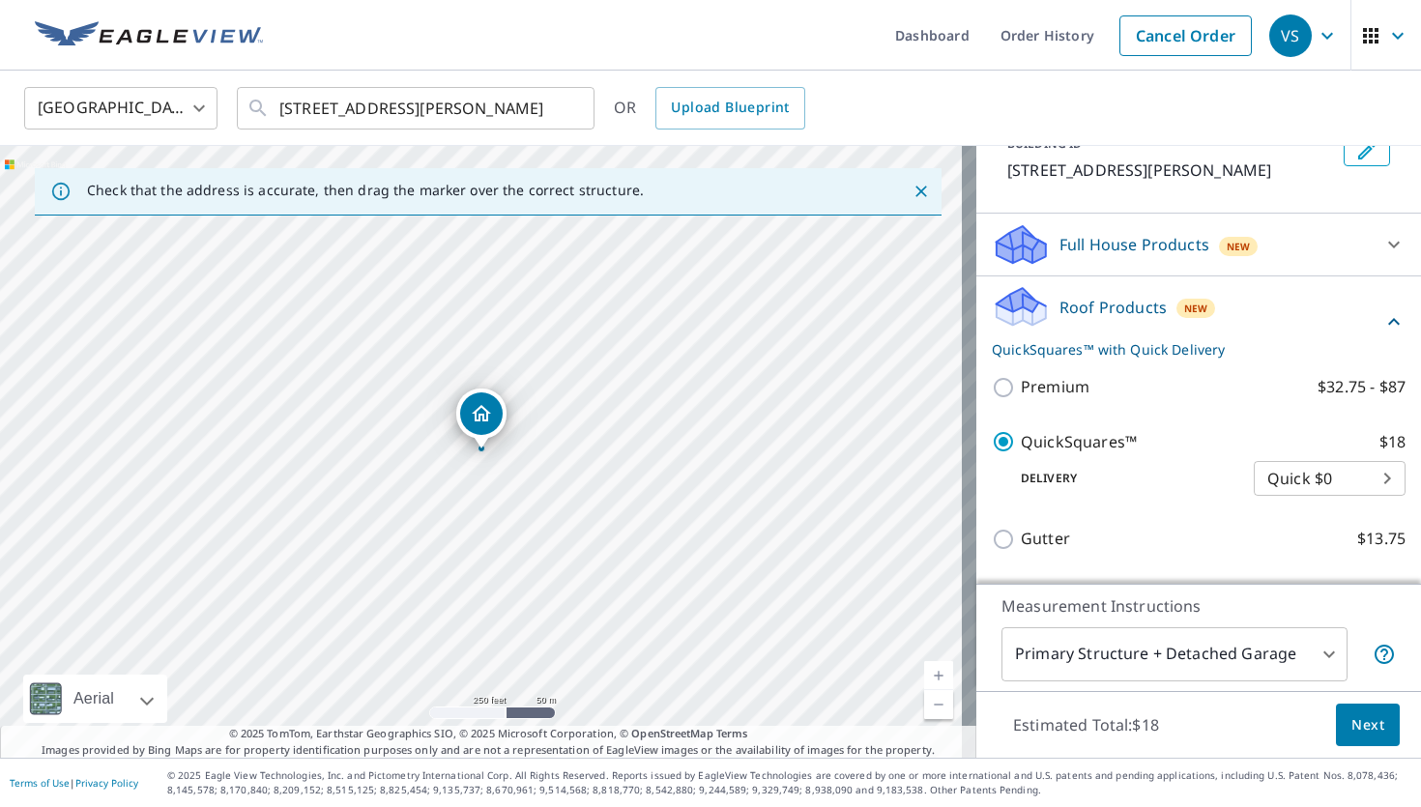
click at [1069, 437] on p "QuickSquares™" at bounding box center [1078, 442] width 116 height 24
click at [1020, 437] on input "QuickSquares™ $18" at bounding box center [1005, 441] width 29 height 23
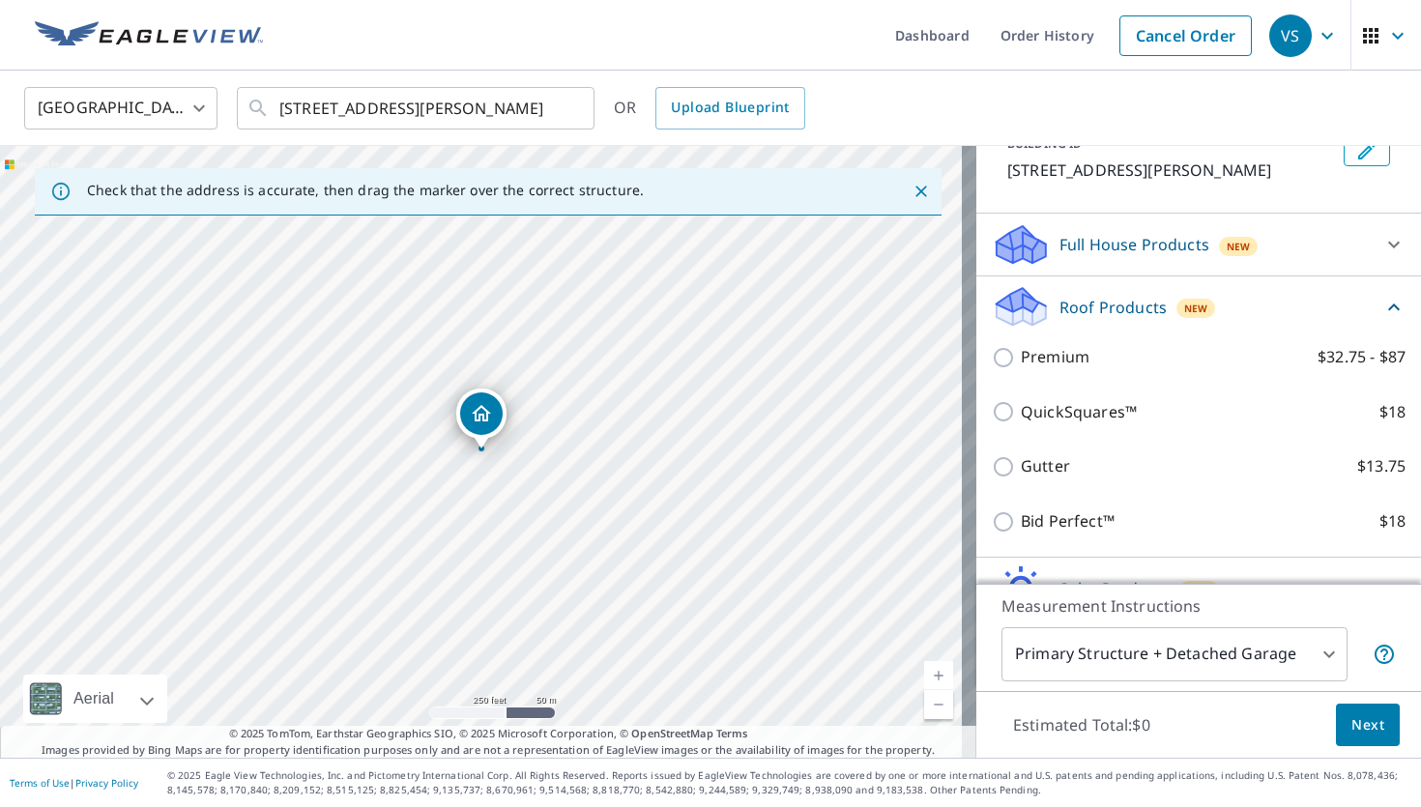
click at [1125, 267] on div "Full House Products New" at bounding box center [1198, 244] width 414 height 46
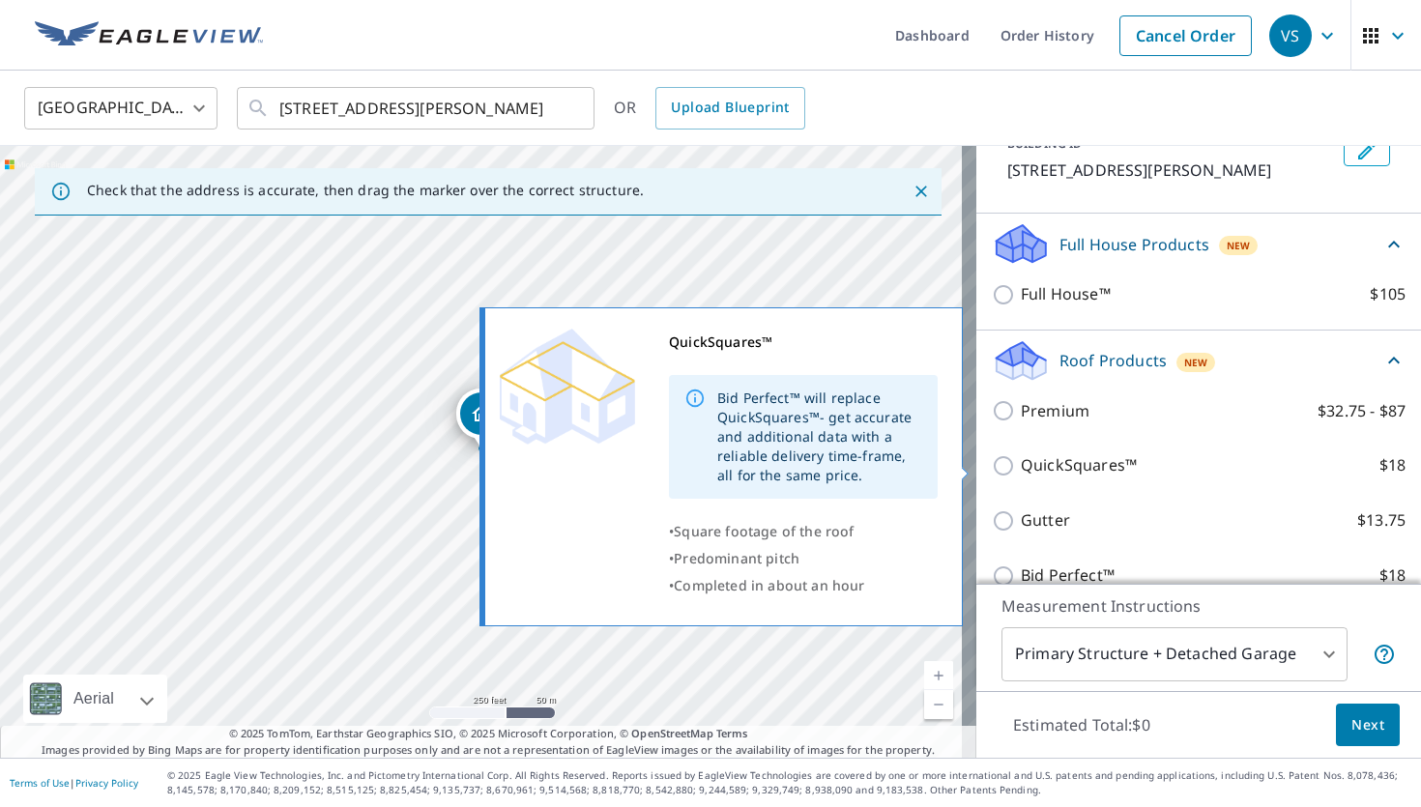
click at [1069, 467] on p "QuickSquares™" at bounding box center [1078, 465] width 116 height 24
click at [1020, 467] on input "QuickSquares™ $18" at bounding box center [1005, 465] width 29 height 23
checkbox input "true"
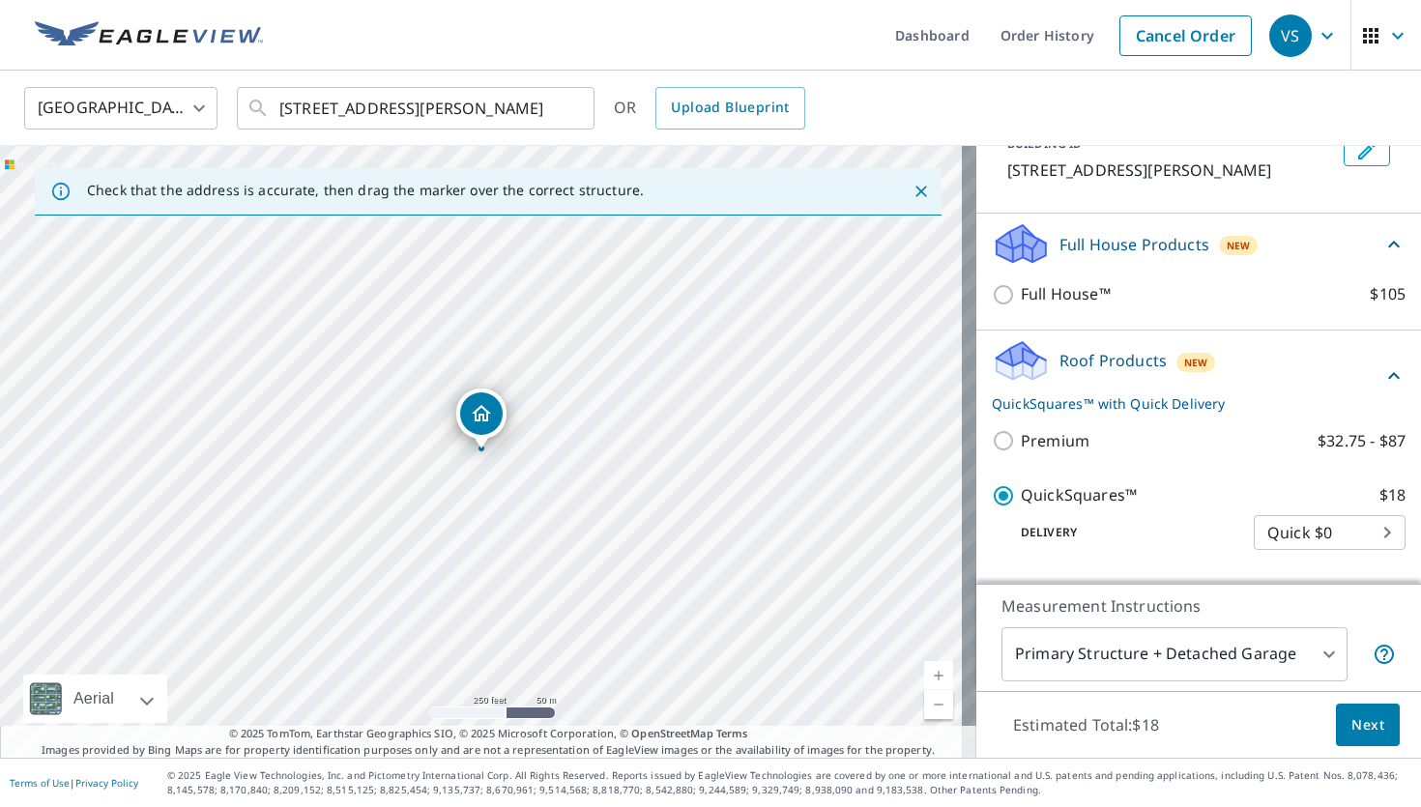
scroll to position [360, 0]
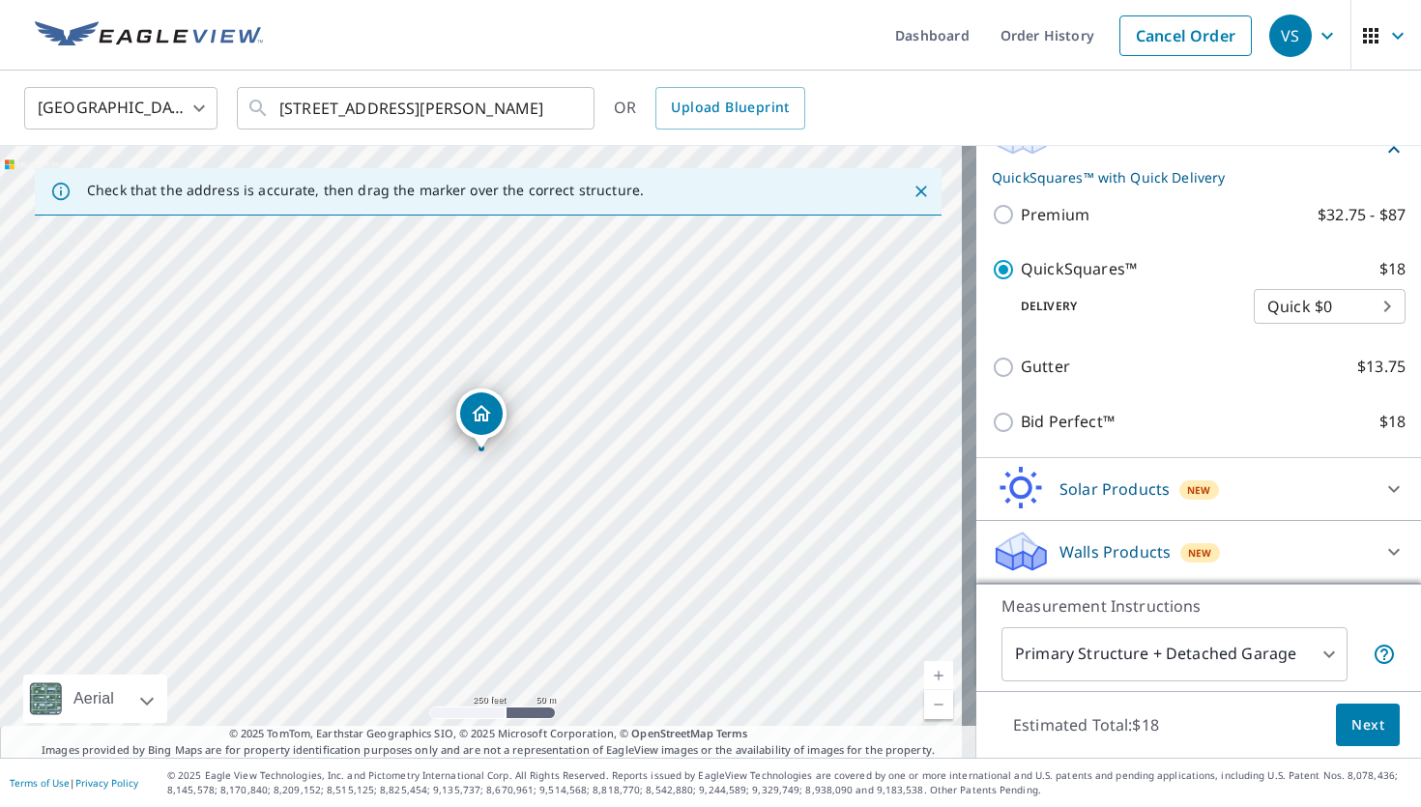
click at [1351, 718] on span "Next" at bounding box center [1367, 725] width 33 height 24
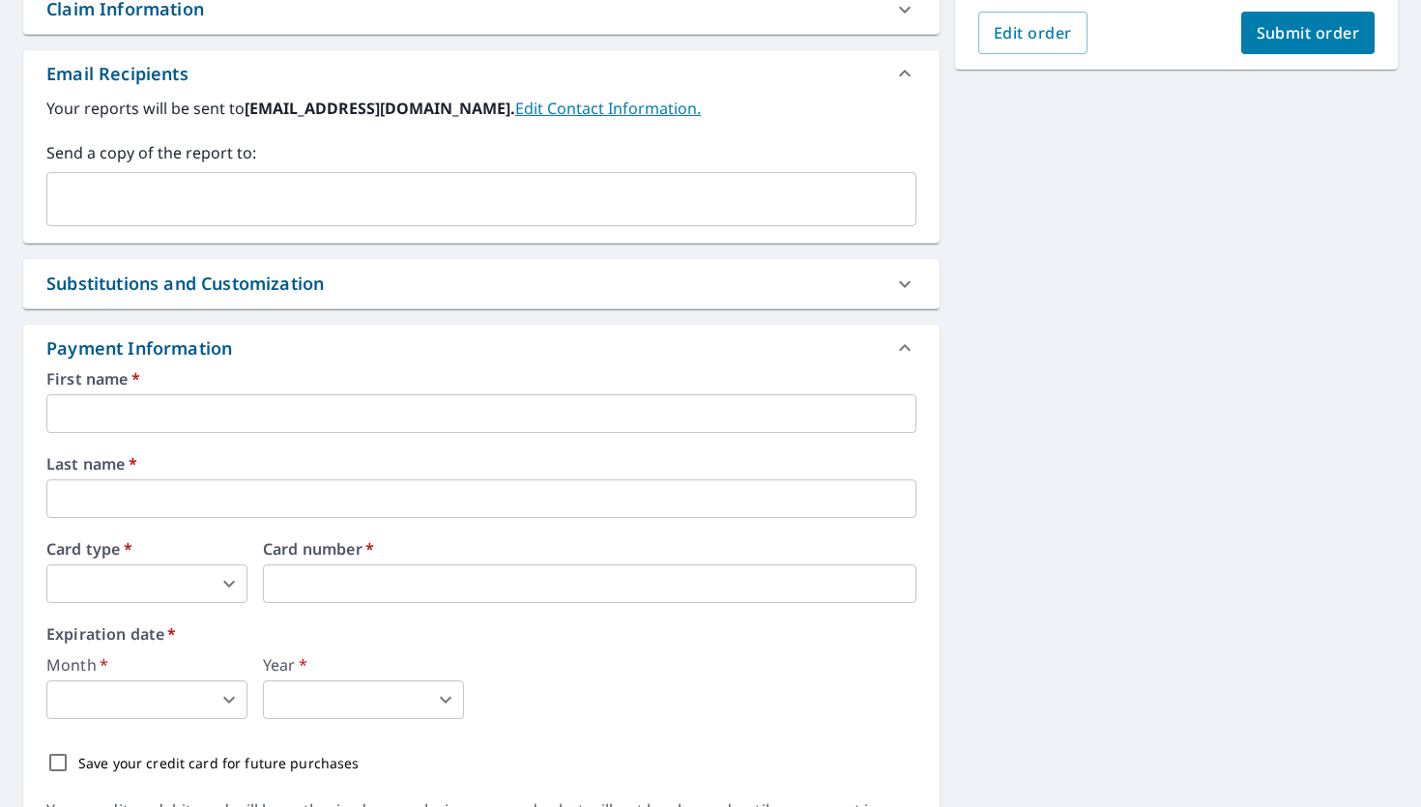
scroll to position [665, 0]
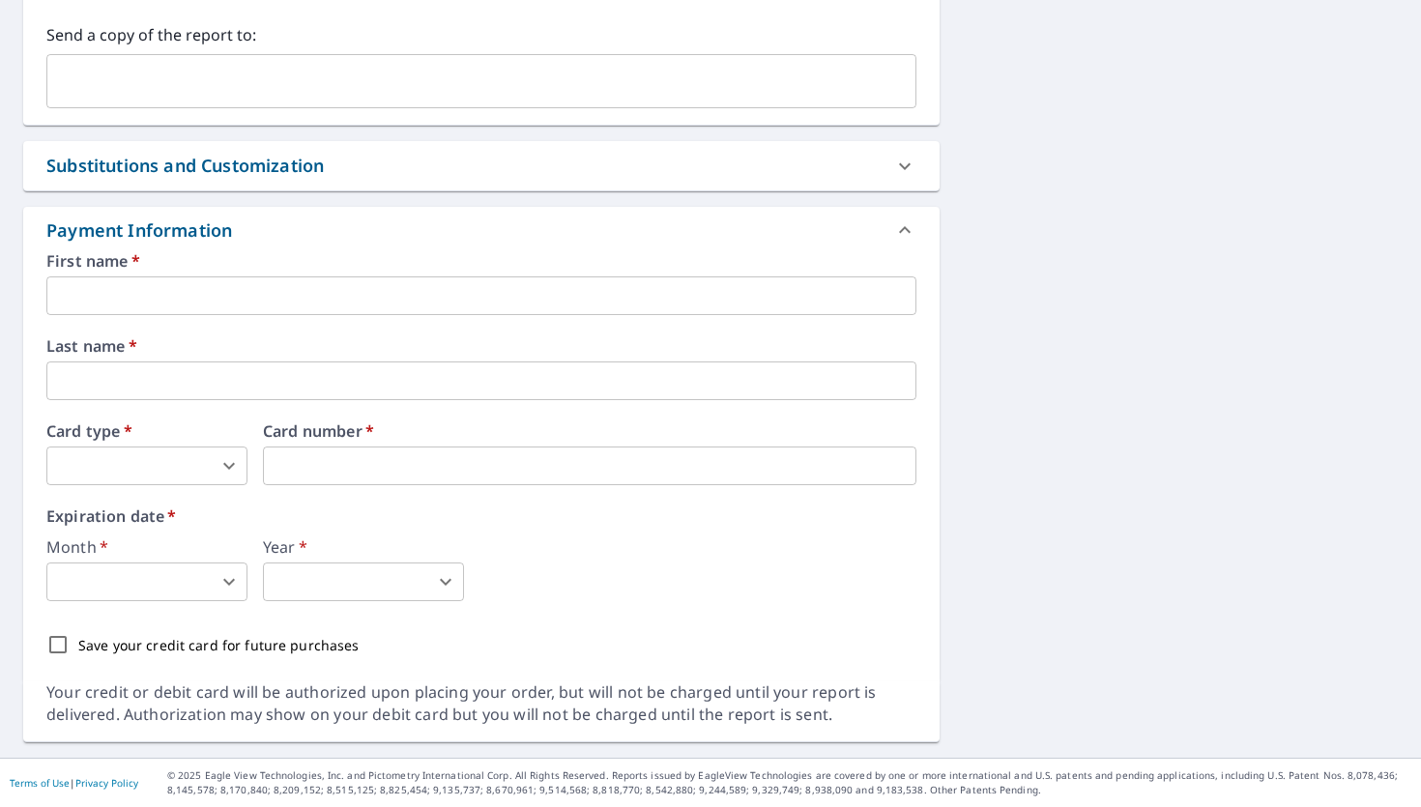
click at [438, 309] on input "text" at bounding box center [481, 295] width 870 height 39
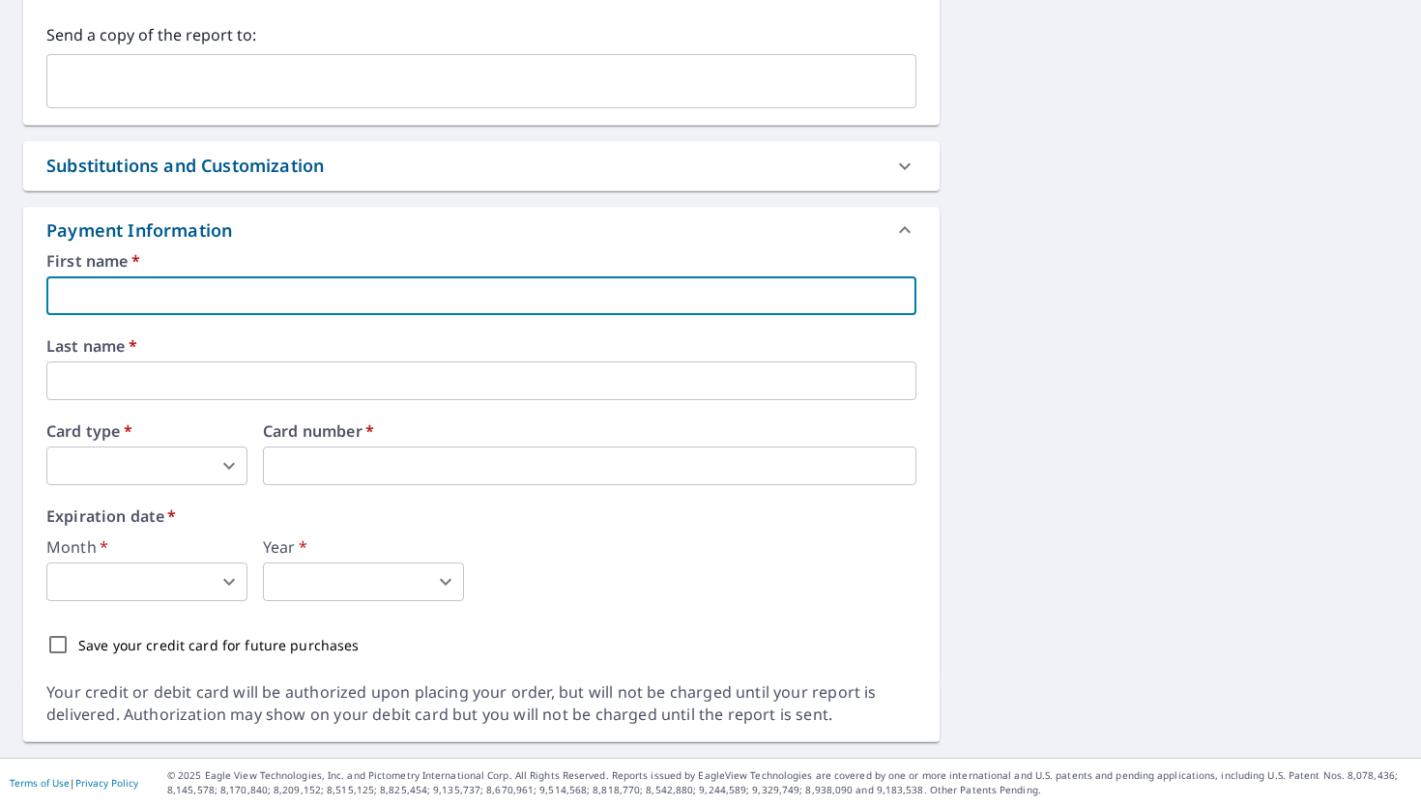
type input "VICTOR"
type input "supervictorsantos04@gmail.com"
type input "SANTOS"
click at [197, 457] on body "VS VS Dashboard Order History Cancel Order VS Dashboard / Finalize Order Finali…" at bounding box center [710, 403] width 1421 height 807
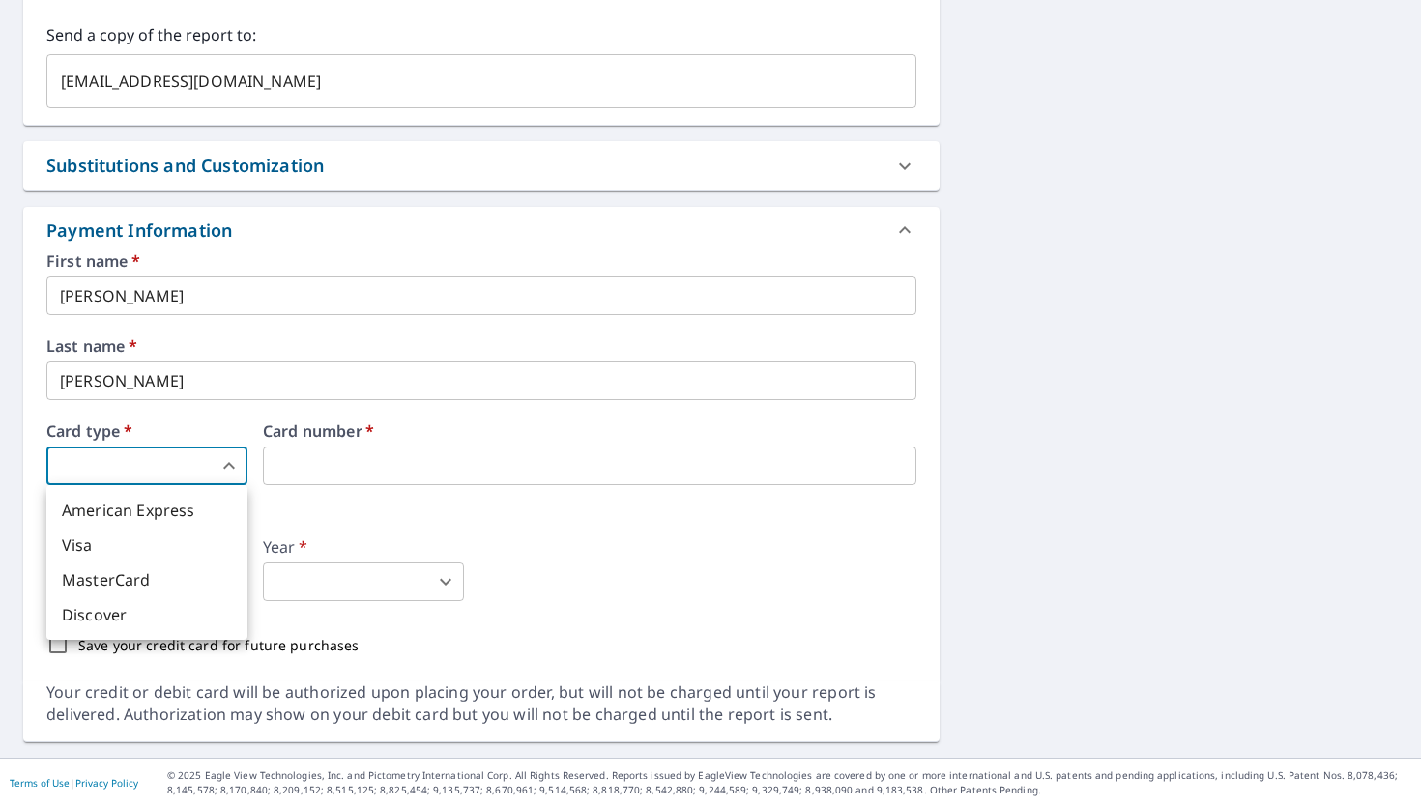
click at [182, 542] on li "Visa" at bounding box center [146, 545] width 201 height 35
type input "2"
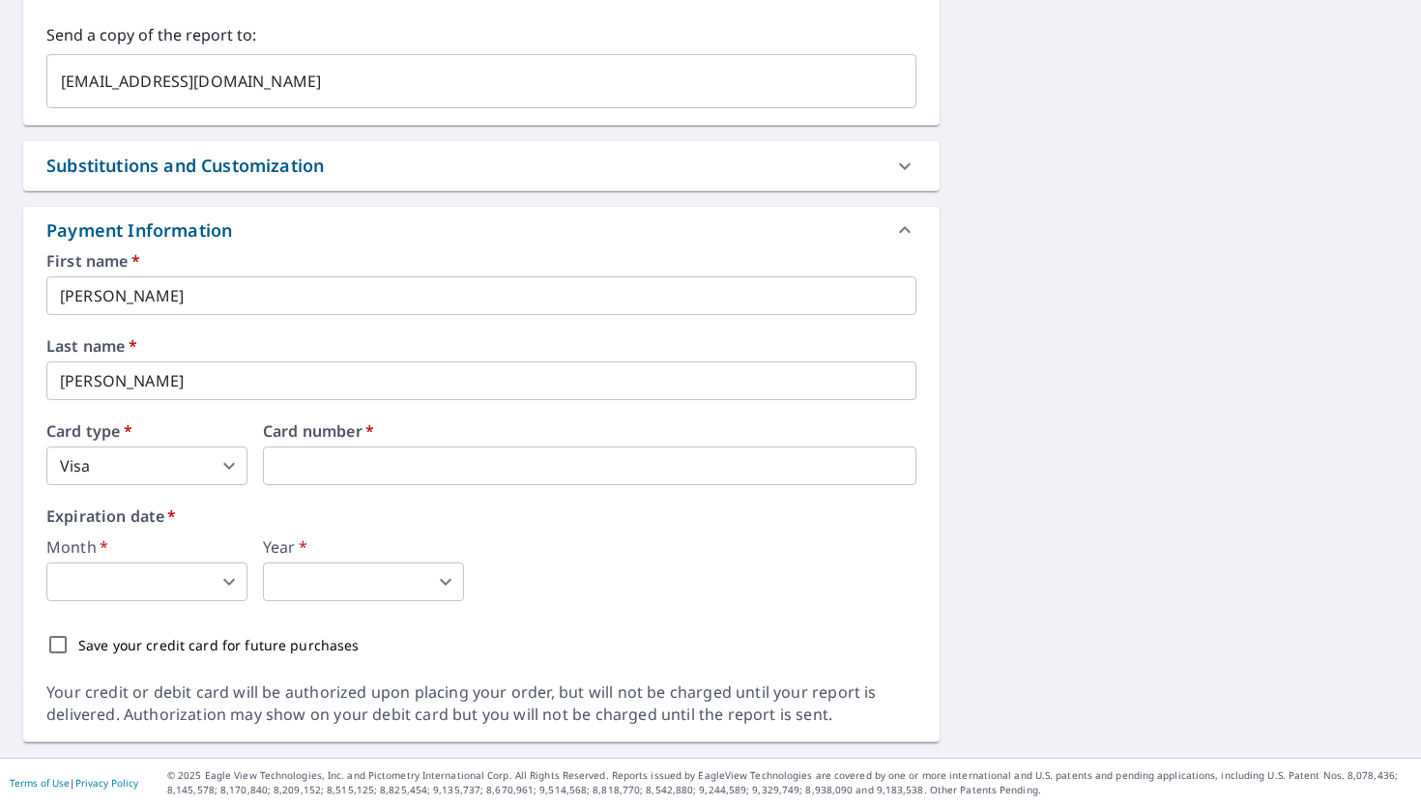
click at [1038, 230] on div "8641 Tilden Ave Panorama City, CA 91402 Aerial Road A standard road map Aerial …" at bounding box center [710, 136] width 1421 height 1244
click at [962, 488] on div "8641 Tilden Ave Panorama City, CA 91402 Aerial Road A standard road map Aerial …" at bounding box center [710, 136] width 1421 height 1244
click at [234, 588] on body "VS VS Dashboard Order History Cancel Order VS Dashboard / Finalize Order Finali…" at bounding box center [710, 403] width 1421 height 807
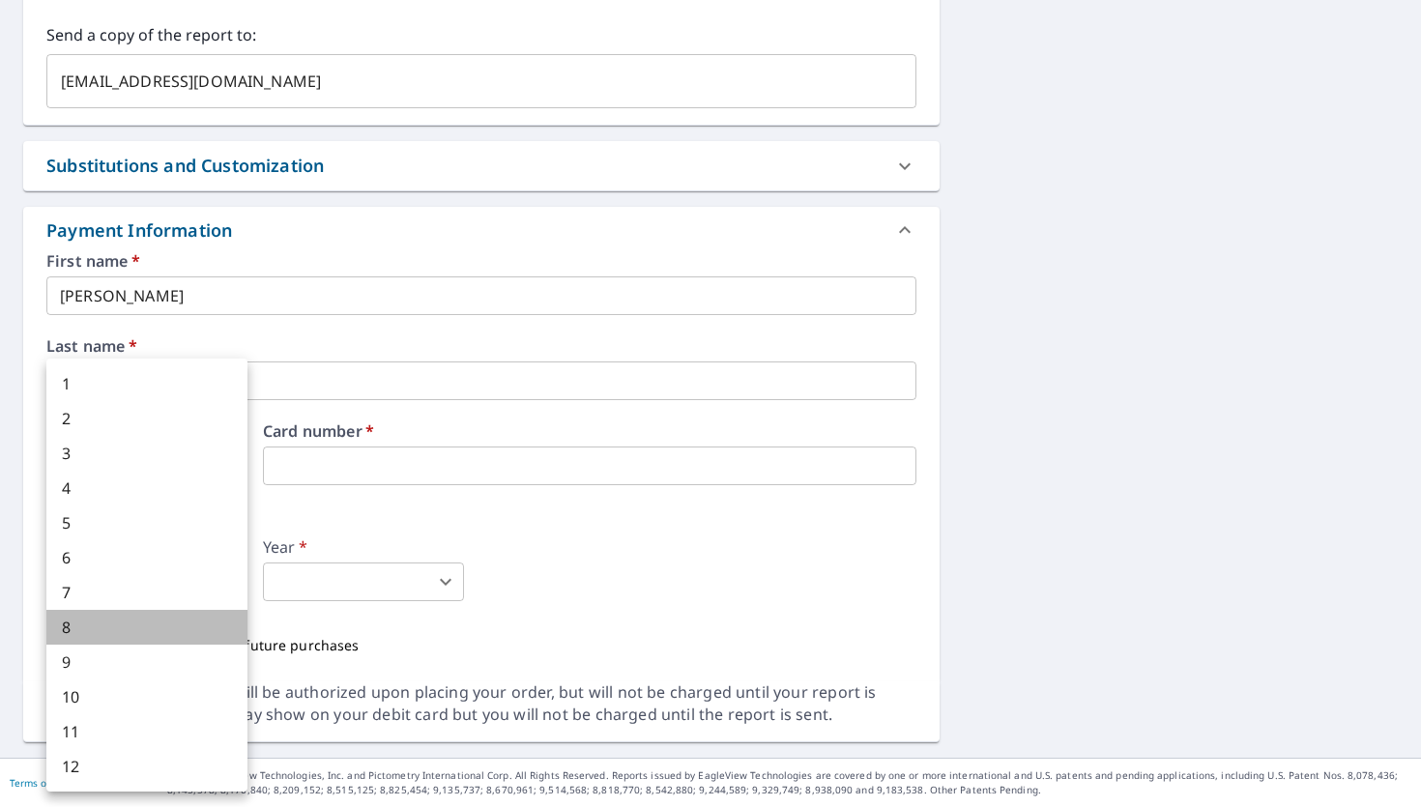
click at [76, 641] on li "8" at bounding box center [146, 627] width 201 height 35
type input "8"
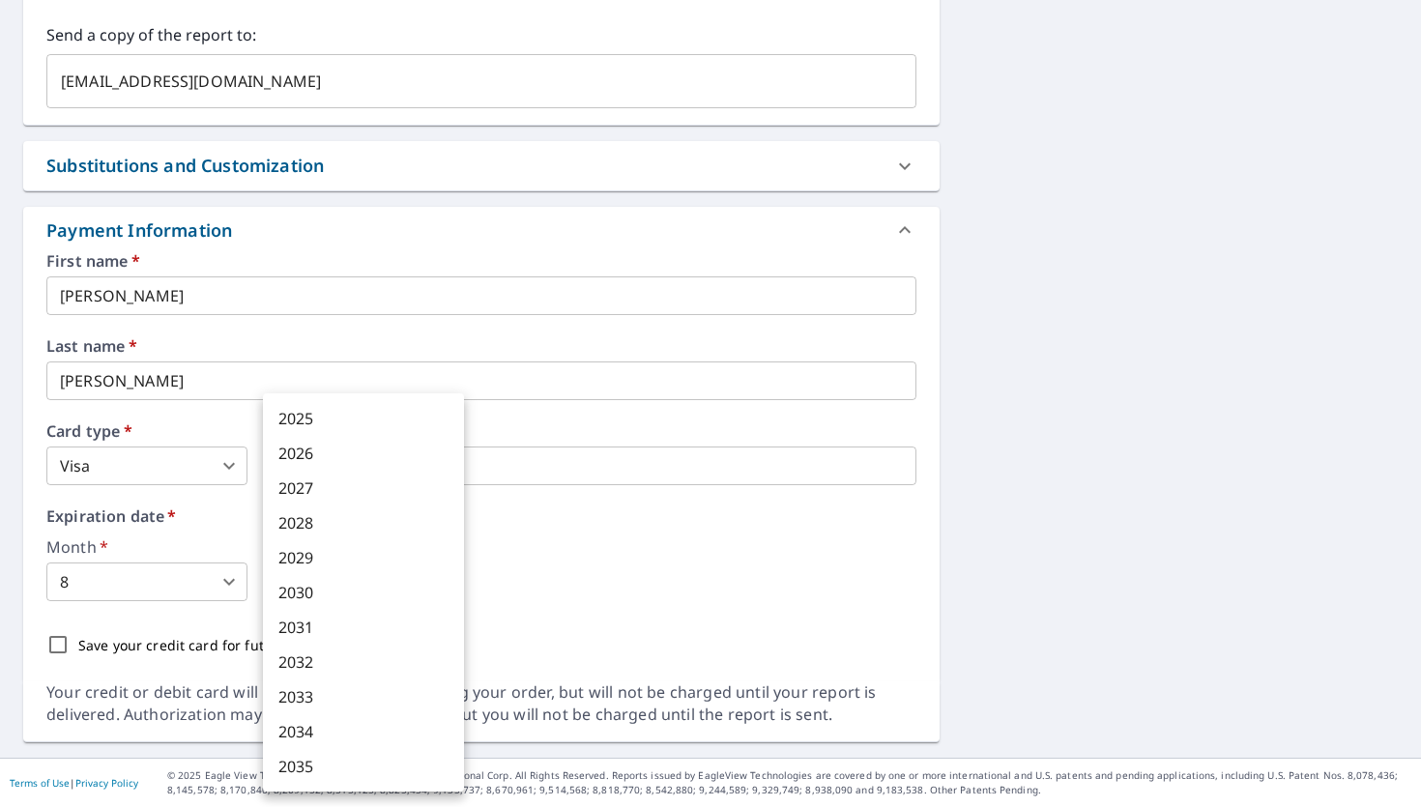
click at [301, 580] on body "VS VS Dashboard Order History Cancel Order VS Dashboard / Finalize Order Finali…" at bounding box center [710, 403] width 1421 height 807
click at [318, 605] on li "2030" at bounding box center [363, 592] width 201 height 35
type input "2030"
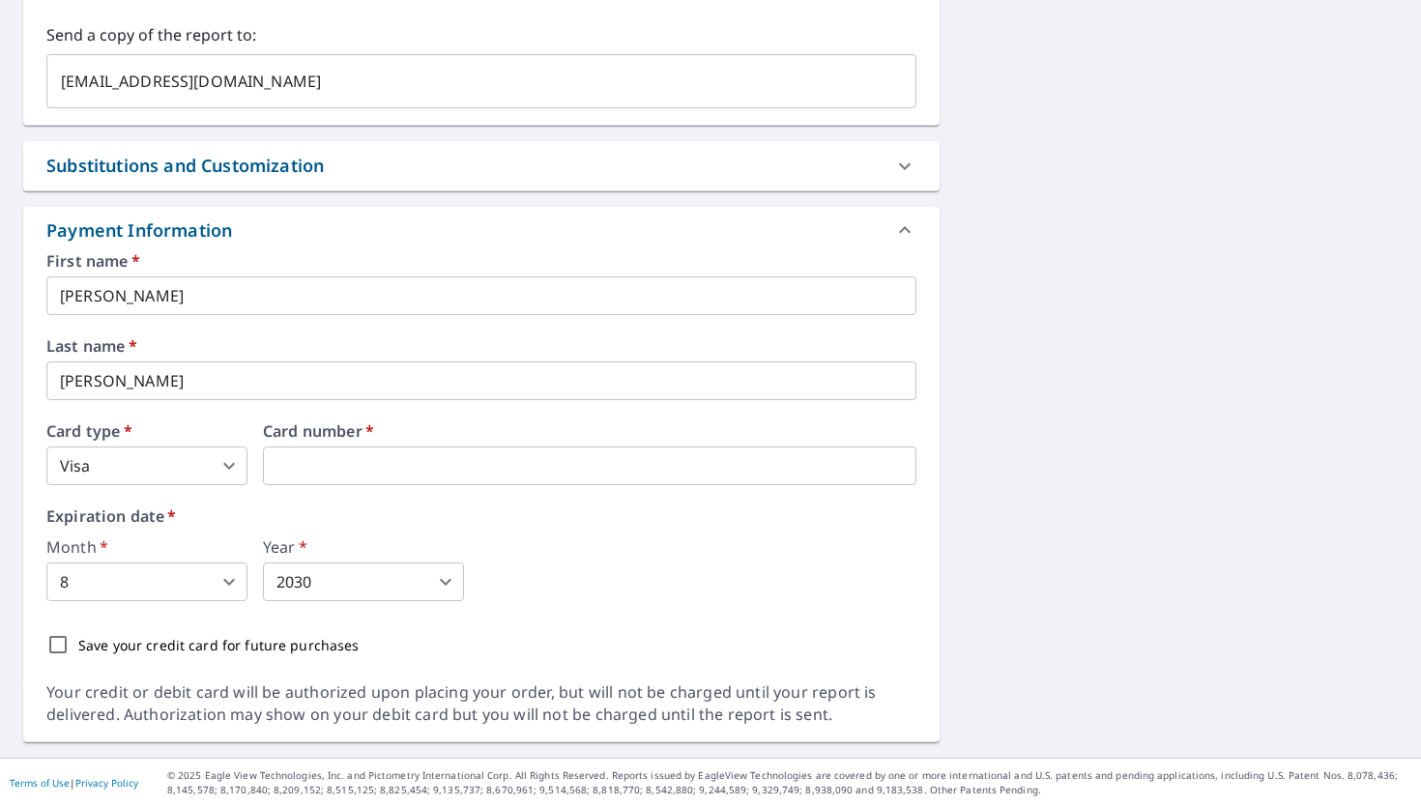
click at [252, 649] on p "Save your credit card for future purchases" at bounding box center [218, 645] width 281 height 20
click at [78, 649] on input "Save your credit card for future purchases" at bounding box center [58, 644] width 41 height 41
checkbox input "true"
click at [821, 610] on div "First name   * VICTOR ​ Last name   * SANTOS ​ Card type   * Visa 2 ​ Card numb…" at bounding box center [481, 459] width 870 height 412
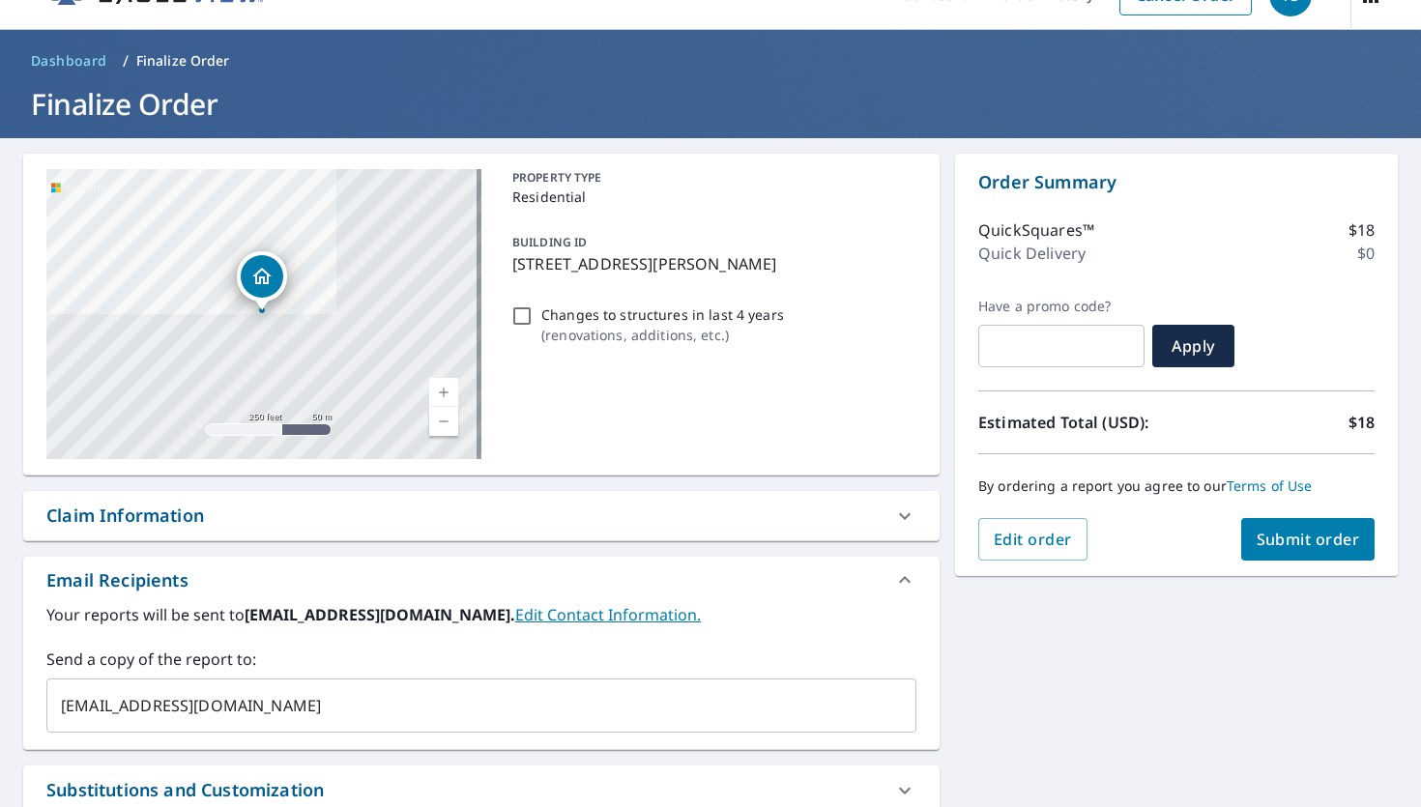
scroll to position [0, 0]
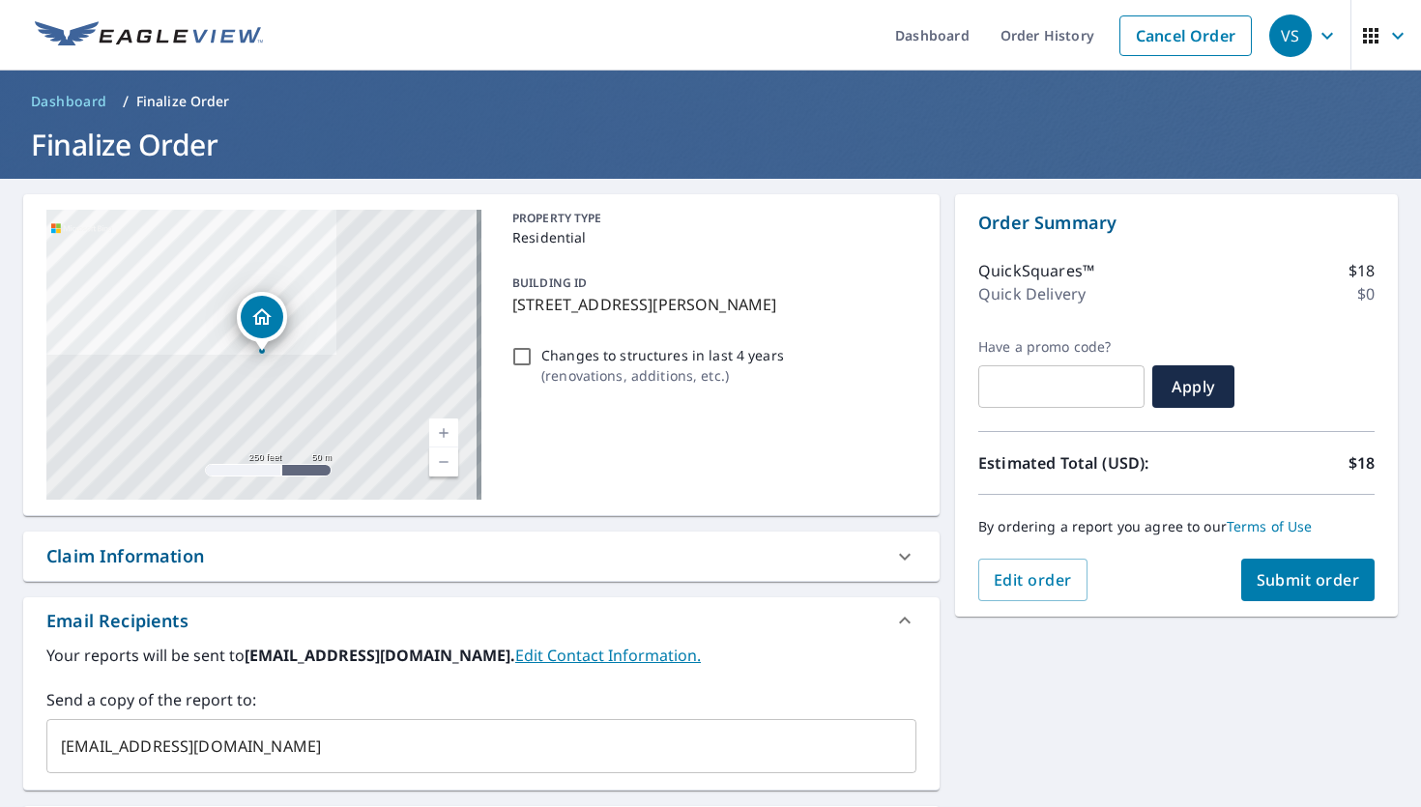
click at [1273, 570] on span "Submit order" at bounding box center [1307, 579] width 103 height 21
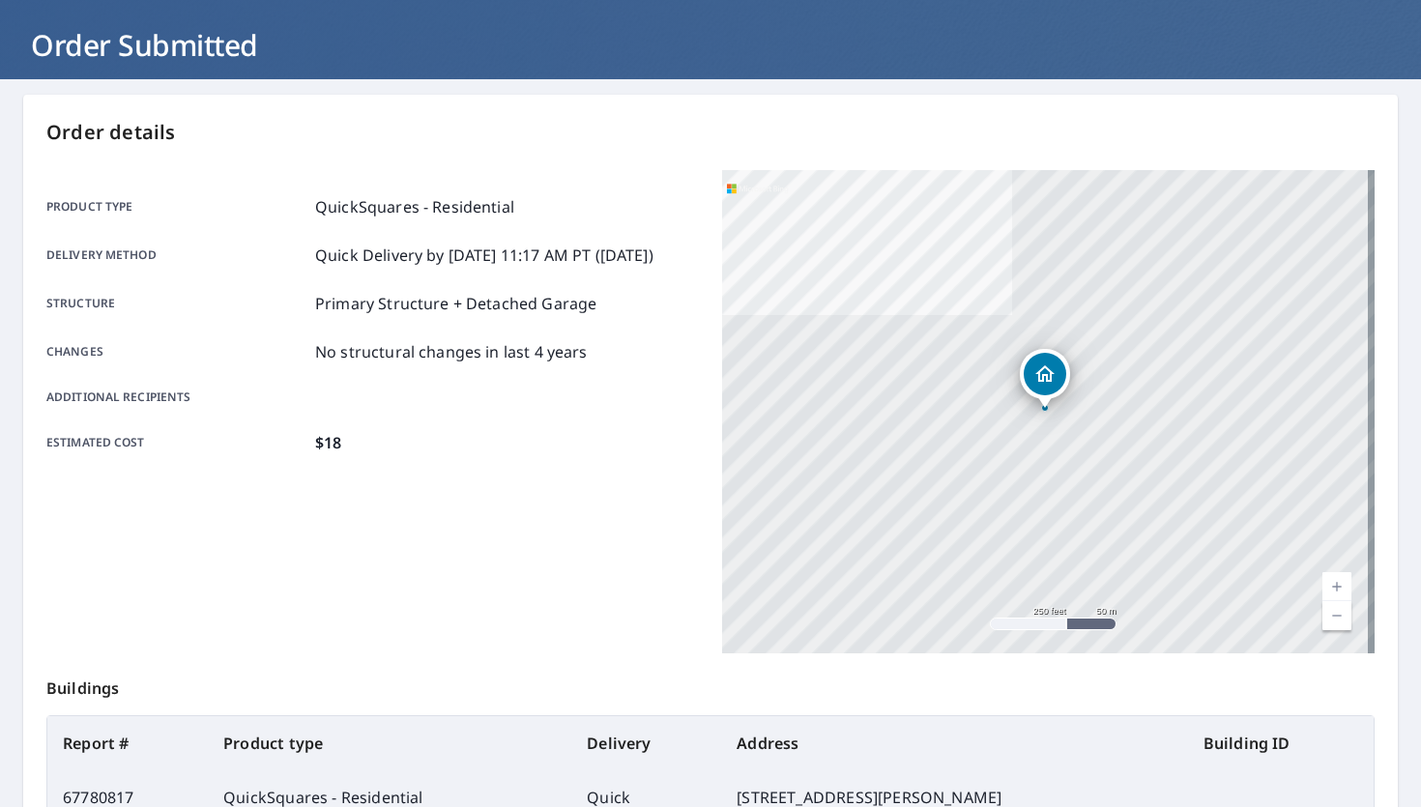
scroll to position [330, 0]
